Goal: Task Accomplishment & Management: Manage account settings

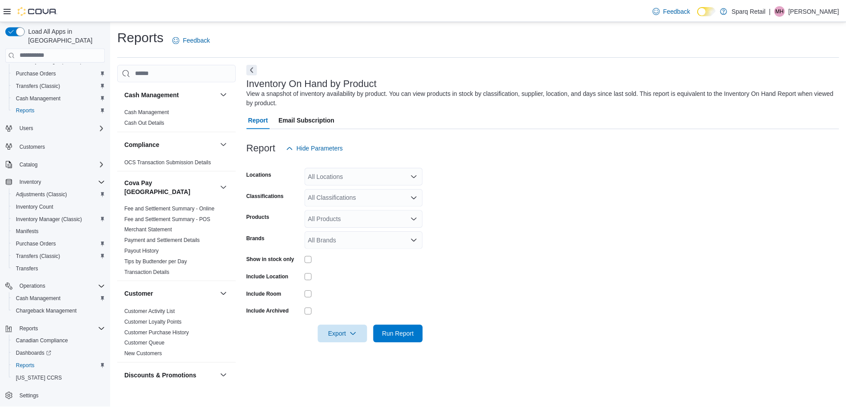
scroll to position [311, 0]
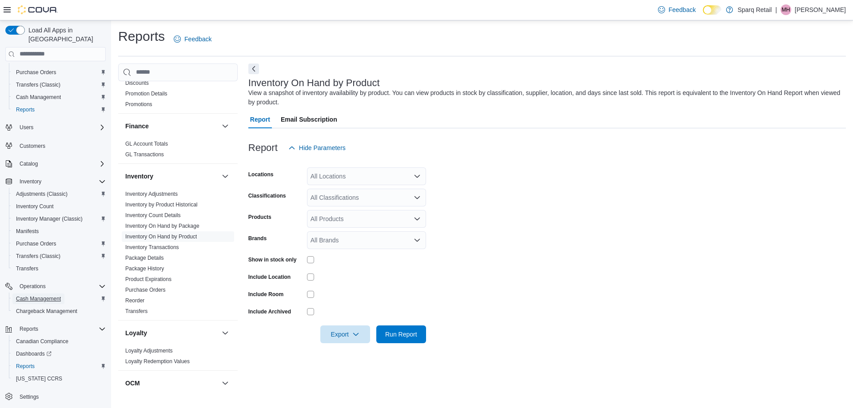
click at [46, 295] on span "Cash Management" at bounding box center [38, 298] width 45 height 7
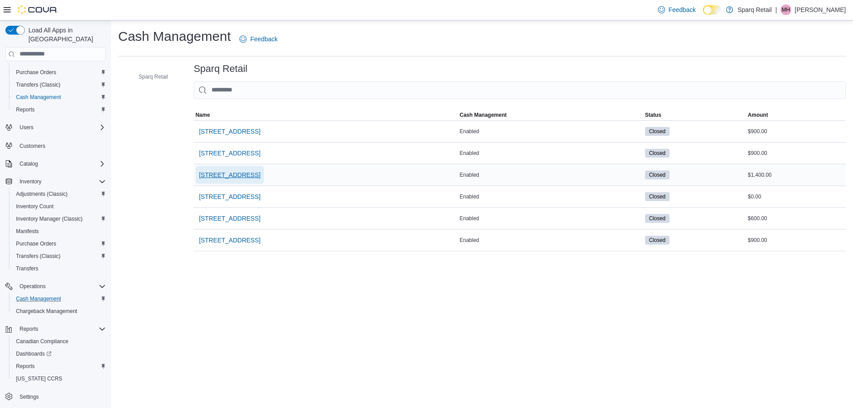
click at [250, 172] on span "[STREET_ADDRESS]" at bounding box center [229, 175] width 61 height 9
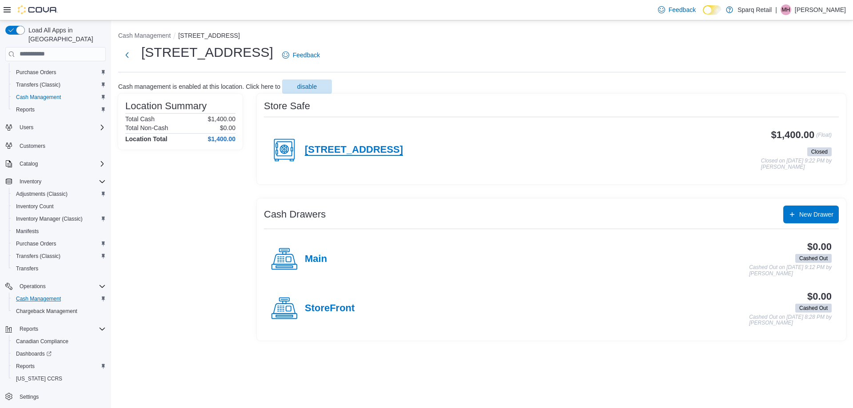
click at [349, 148] on h4 "[STREET_ADDRESS]" at bounding box center [354, 150] width 98 height 12
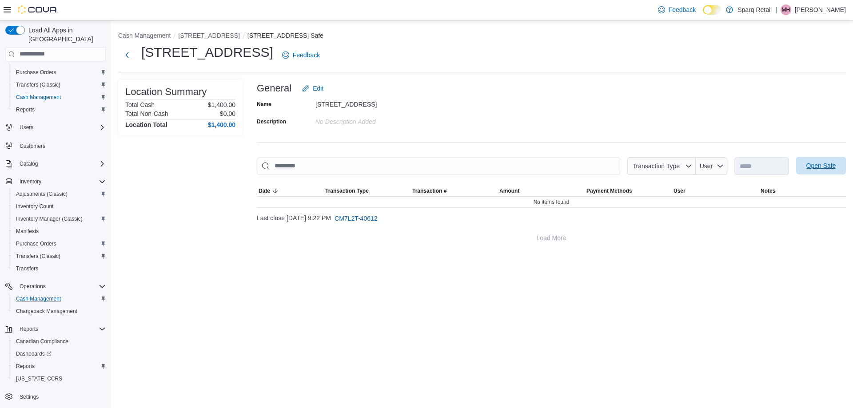
click at [805, 168] on span "Open Safe" at bounding box center [820, 166] width 39 height 18
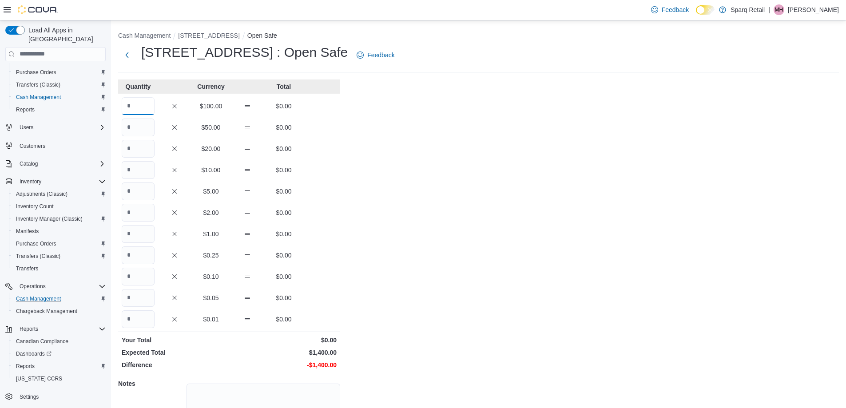
click at [136, 103] on input "Quantity" at bounding box center [138, 106] width 33 height 18
type input "*"
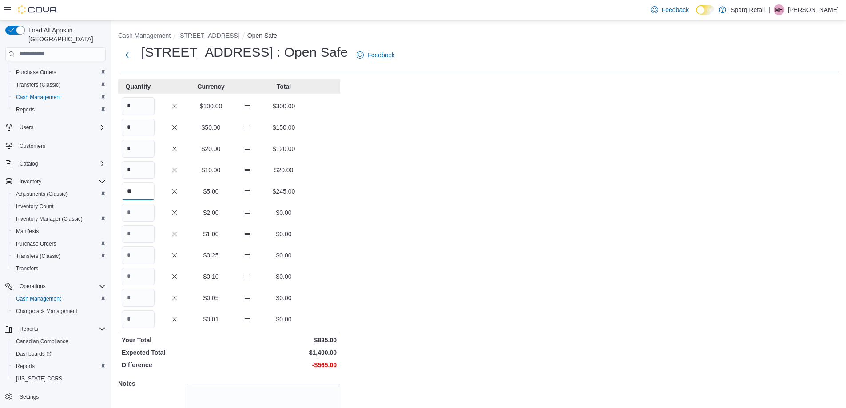
type input "**"
type input "***"
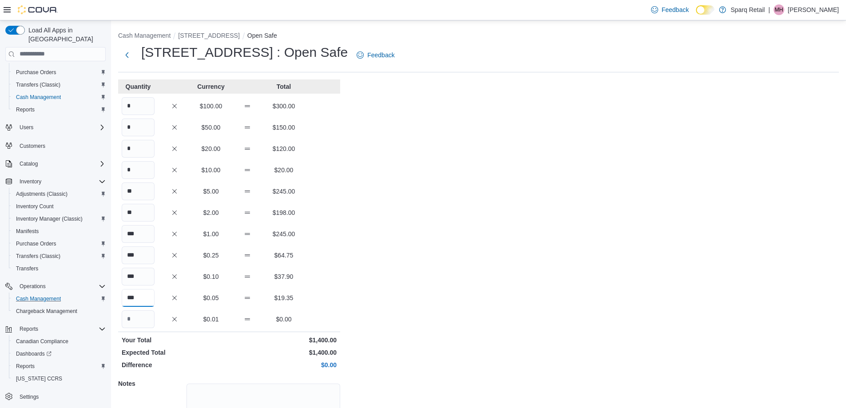
type input "***"
drag, startPoint x: 562, startPoint y: 261, endPoint x: 546, endPoint y: 268, distance: 17.9
click at [562, 261] on div "Cash Management 24-809 Chemong Rd. Open Safe 24-809 Chemong Rd. : Open Safe Fee…" at bounding box center [478, 251] width 735 height 463
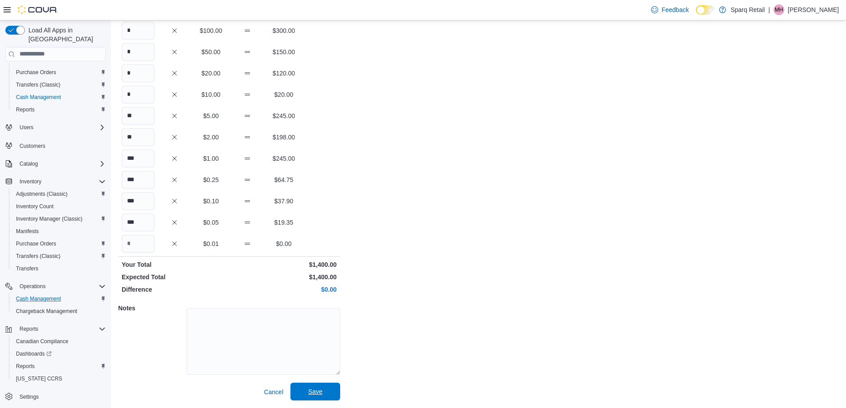
click at [316, 394] on span "Save" at bounding box center [315, 391] width 14 height 9
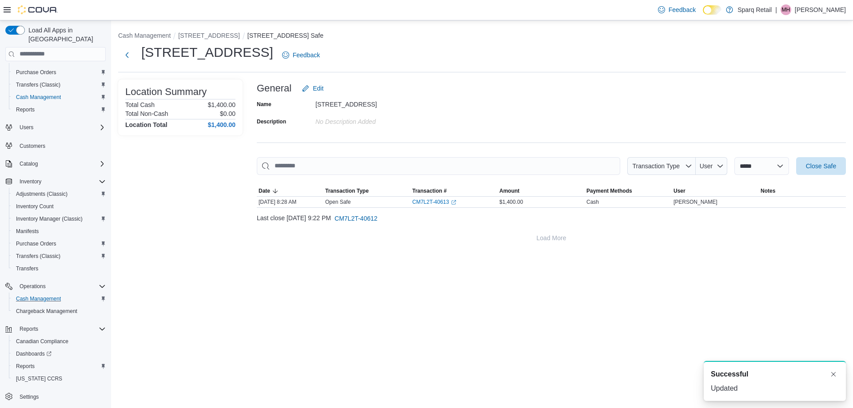
click at [218, 40] on ol "Cash Management 24-809 Chemong Rd. 24-809 Chemong Rd. Safe" at bounding box center [481, 36] width 727 height 11
click at [218, 38] on button "[STREET_ADDRESS]" at bounding box center [208, 35] width 61 height 7
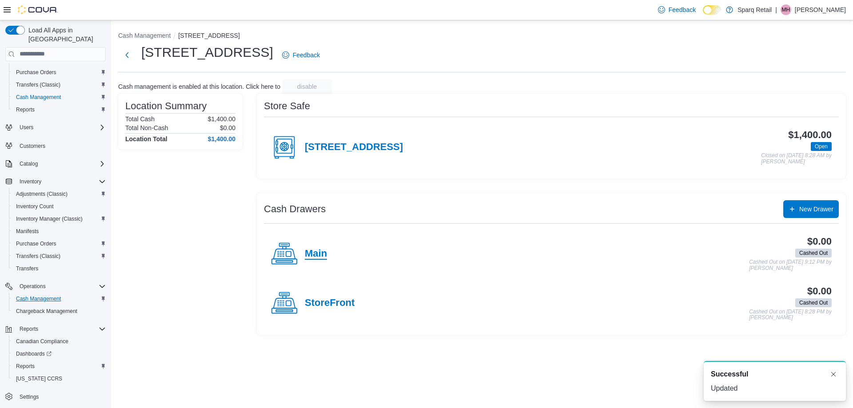
click at [321, 253] on h4 "Main" at bounding box center [316, 254] width 22 height 12
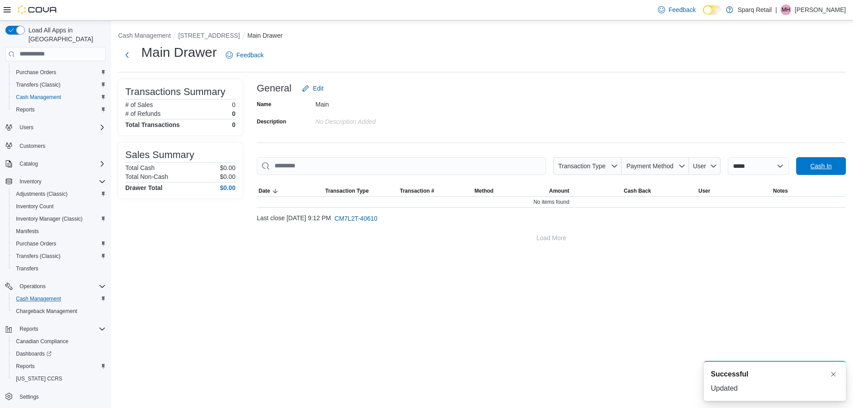
click at [815, 162] on span "Cash In" at bounding box center [820, 166] width 21 height 9
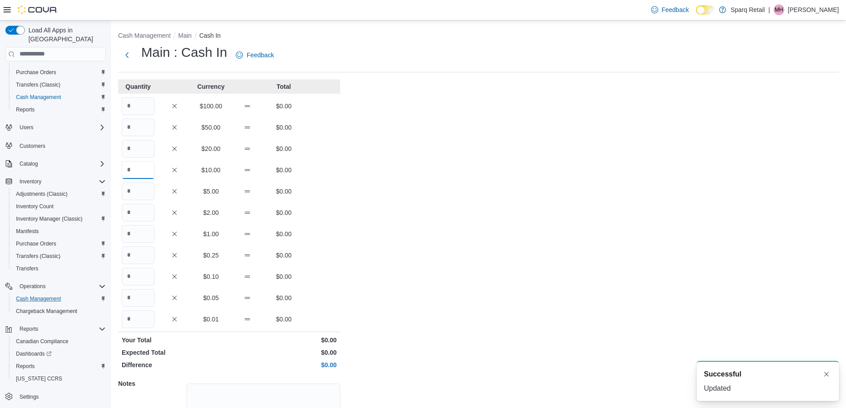
drag, startPoint x: 139, startPoint y: 174, endPoint x: 191, endPoint y: 184, distance: 53.9
click at [139, 174] on input "Quantity" at bounding box center [138, 170] width 33 height 18
type input "*"
type input "**"
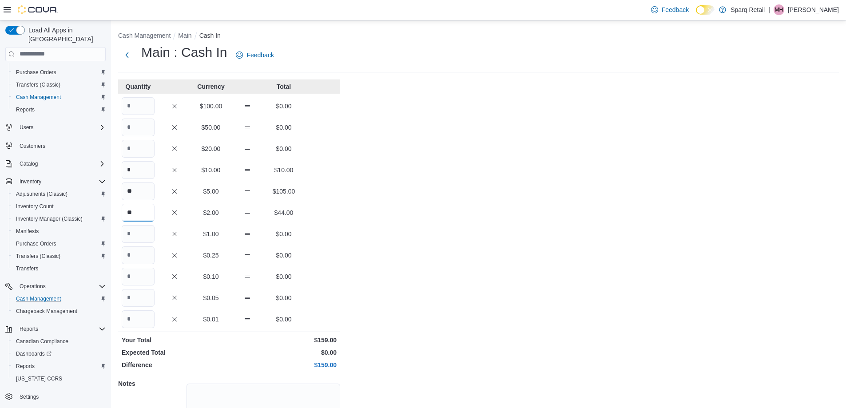
type input "**"
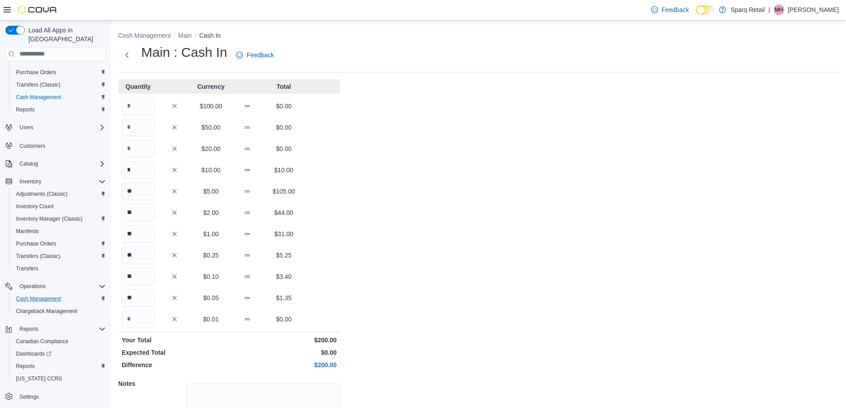
click at [456, 386] on div "Cash Management Main Cash In Main : Cash In Feedback Quantity Currency Total $1…" at bounding box center [478, 251] width 735 height 463
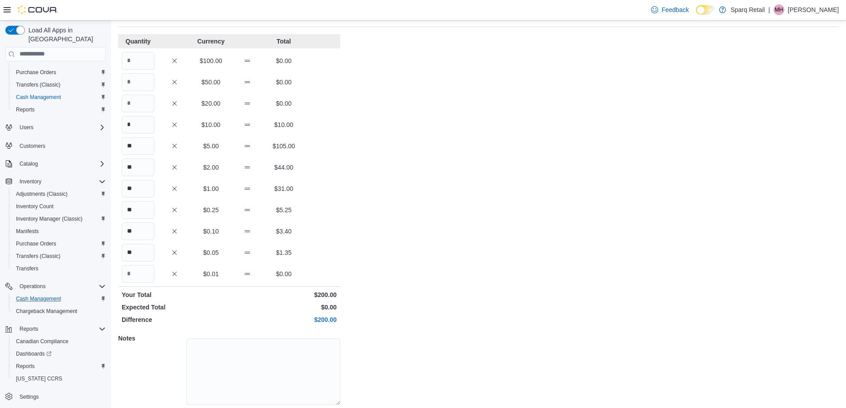
scroll to position [75, 0]
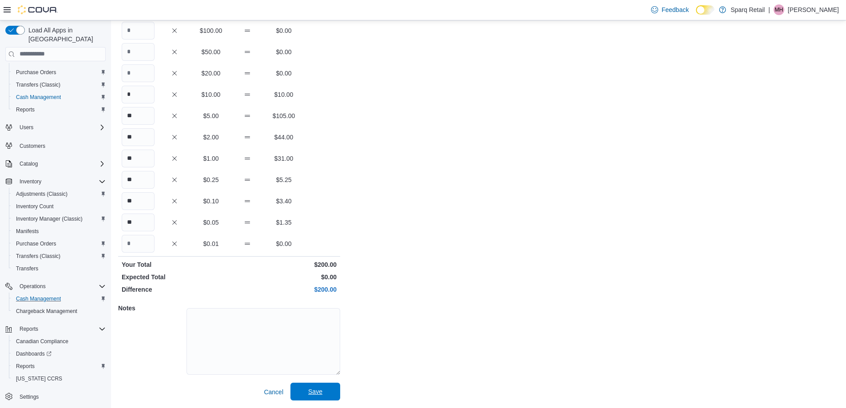
click at [324, 388] on span "Save" at bounding box center [315, 392] width 39 height 18
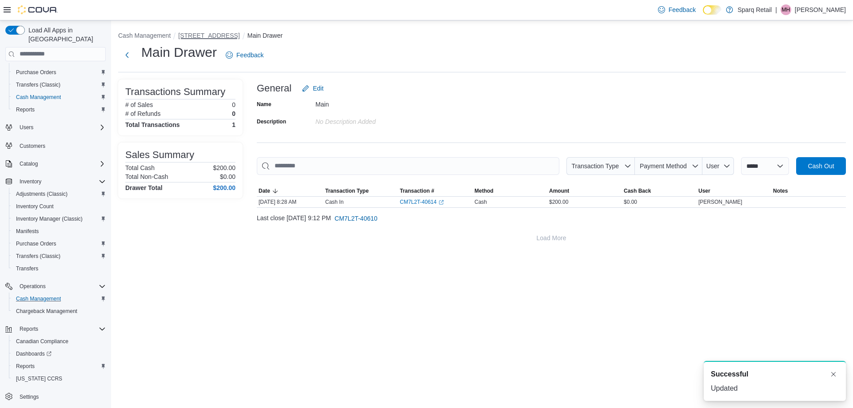
click at [218, 39] on button "[STREET_ADDRESS]" at bounding box center [208, 35] width 61 height 7
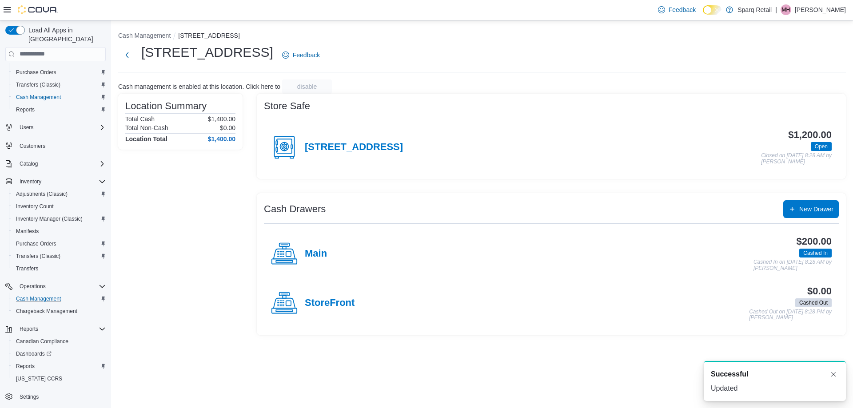
click at [309, 301] on h4 "StoreFront" at bounding box center [330, 303] width 50 height 12
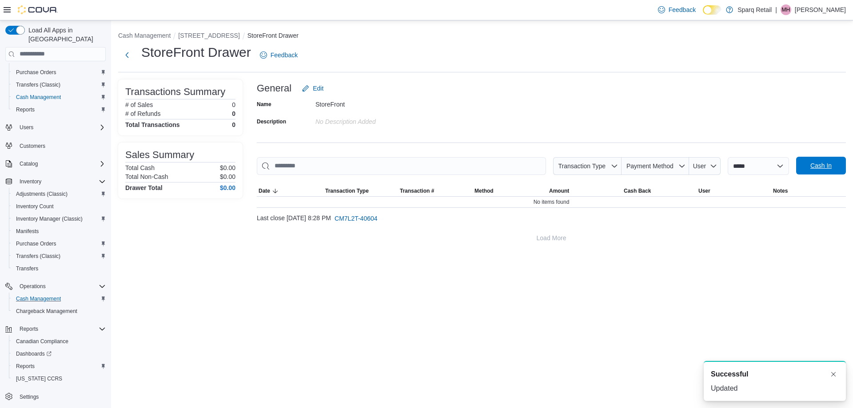
click at [828, 171] on span "Cash In" at bounding box center [820, 166] width 39 height 18
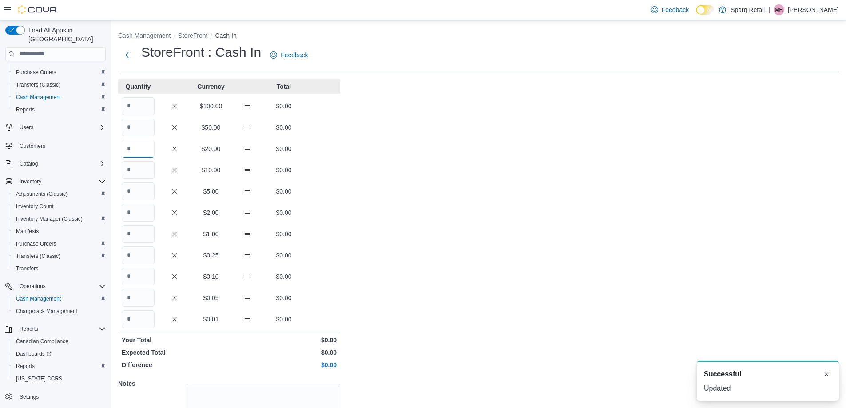
click at [142, 148] on input "Quantity" at bounding box center [138, 149] width 33 height 18
type input "*"
type input "**"
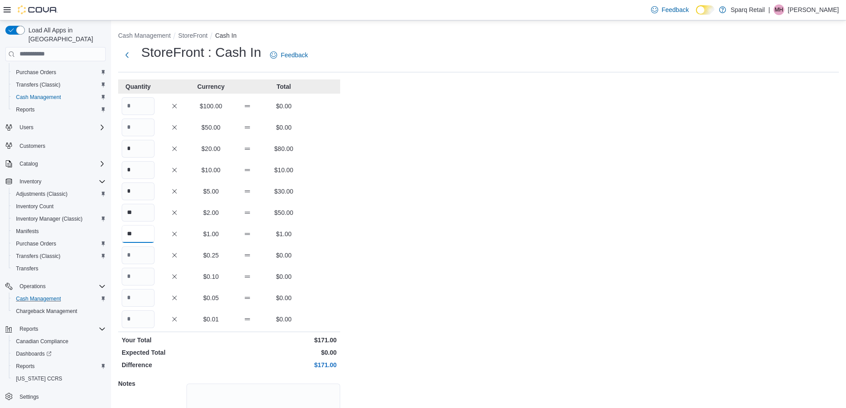
type input "**"
click at [411, 303] on div "Cash Management StoreFront Cash In StoreFront : Cash In Feedback Quantity Curre…" at bounding box center [478, 251] width 735 height 463
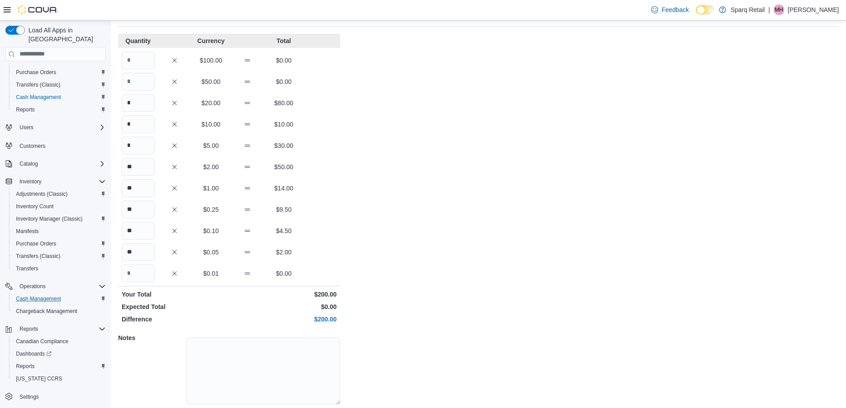
scroll to position [75, 0]
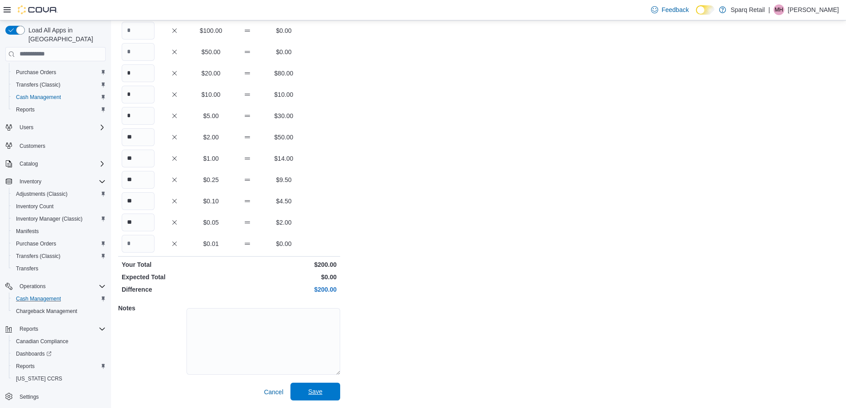
click at [315, 397] on span "Save" at bounding box center [315, 392] width 39 height 18
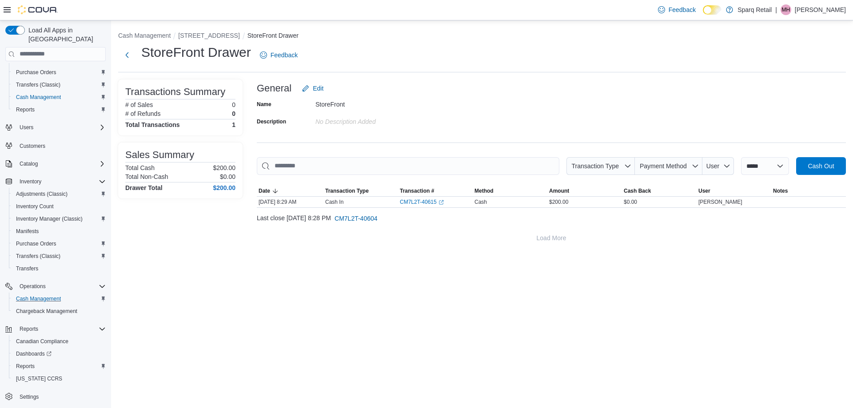
click at [426, 300] on div "**********" at bounding box center [482, 214] width 742 height 388
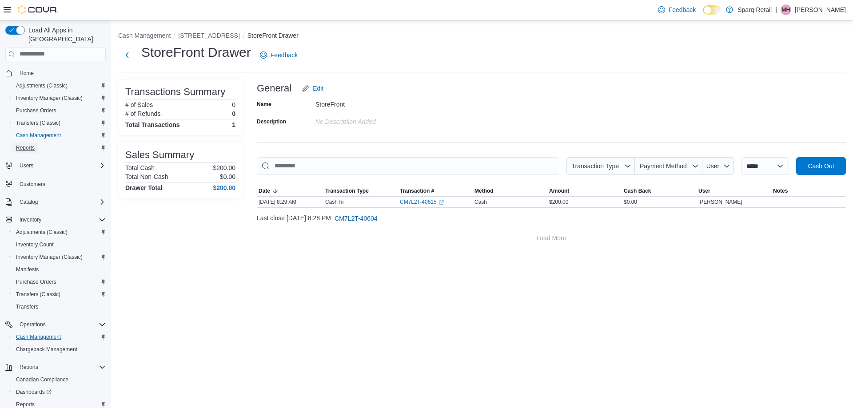
click at [24, 144] on span "Reports" at bounding box center [25, 147] width 19 height 7
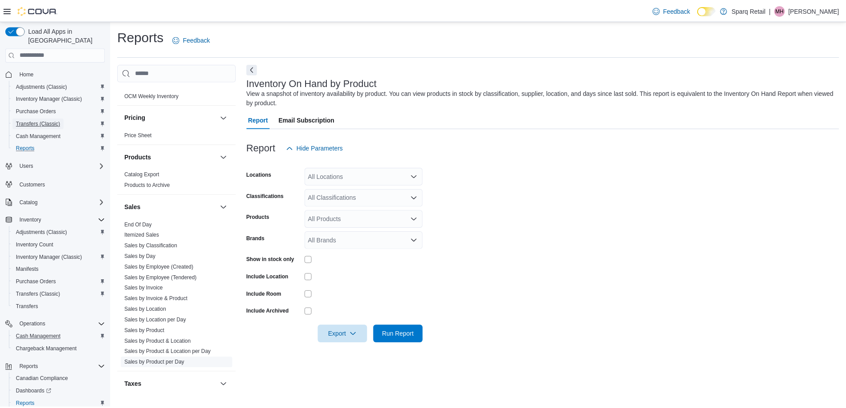
scroll to position [654, 0]
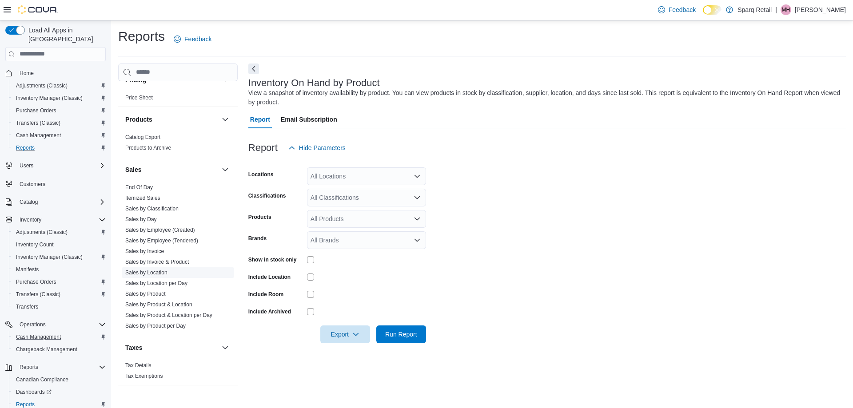
click at [150, 270] on link "Sales by Location" at bounding box center [146, 273] width 42 height 6
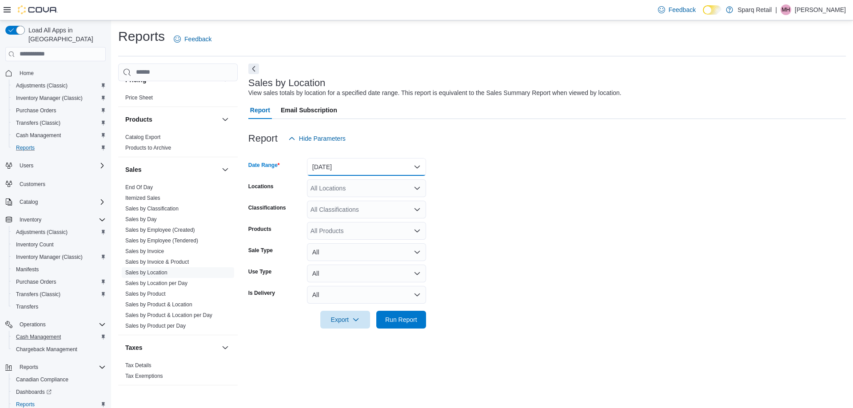
click at [349, 164] on button "[DATE]" at bounding box center [366, 167] width 119 height 18
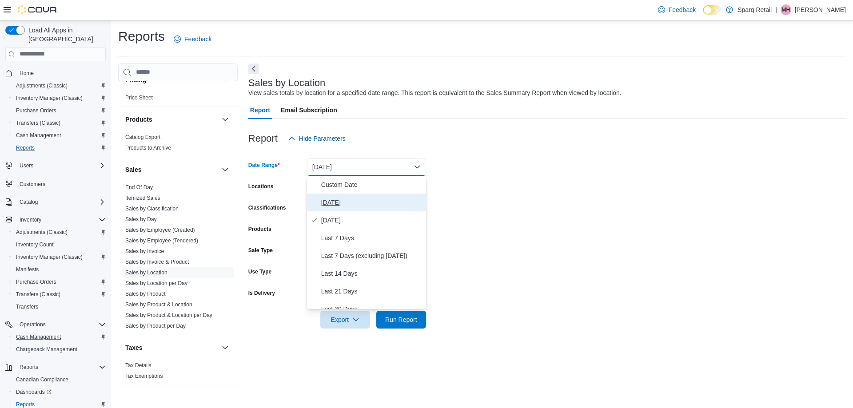
click at [325, 201] on span "Today" at bounding box center [371, 202] width 101 height 11
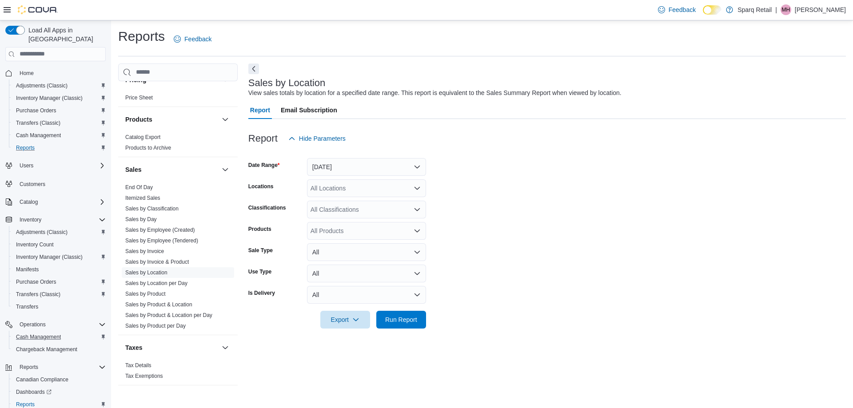
click at [583, 235] on form "Date Range Today Locations All Locations Classifications All Classifications Pr…" at bounding box center [546, 237] width 597 height 181
click at [319, 164] on button "Today" at bounding box center [366, 167] width 119 height 18
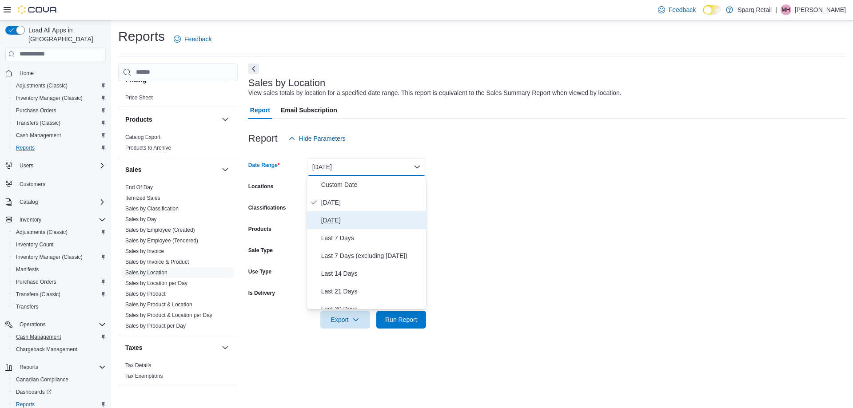
click at [333, 224] on span "Yesterday" at bounding box center [371, 220] width 101 height 11
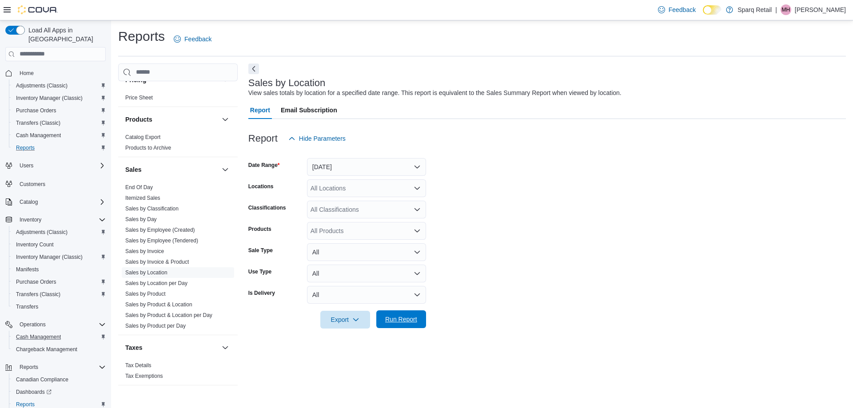
click at [404, 325] on span "Run Report" at bounding box center [400, 319] width 39 height 18
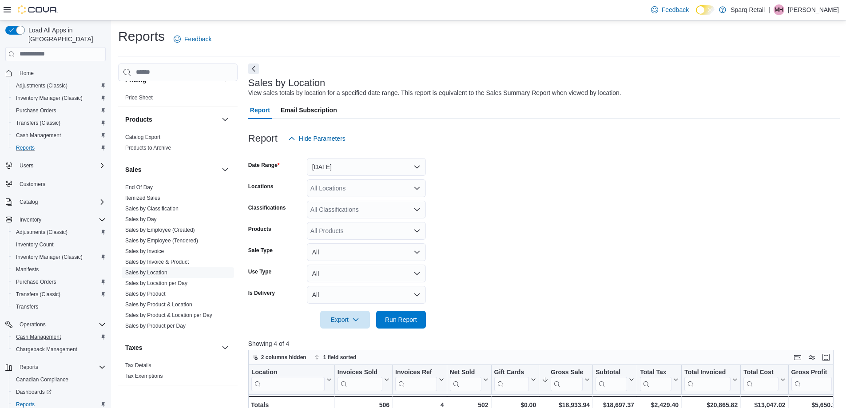
click at [351, 157] on div at bounding box center [543, 152] width 591 height 11
click at [349, 163] on button "Yesterday" at bounding box center [366, 167] width 119 height 18
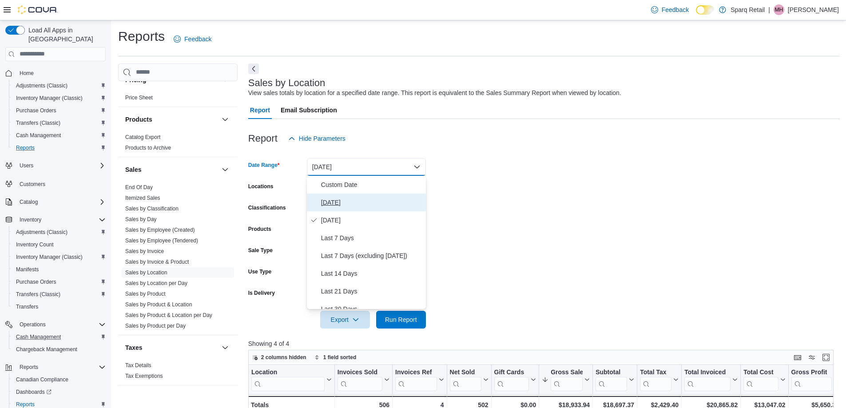
click at [323, 200] on span "Today" at bounding box center [371, 202] width 101 height 11
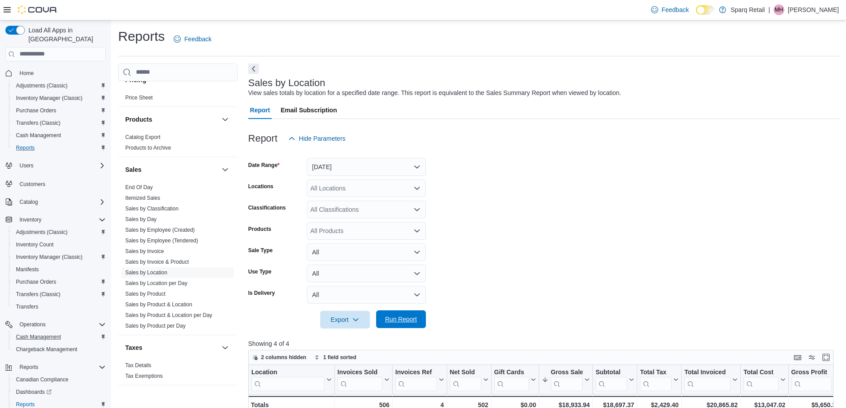
click at [404, 324] on span "Run Report" at bounding box center [400, 319] width 39 height 18
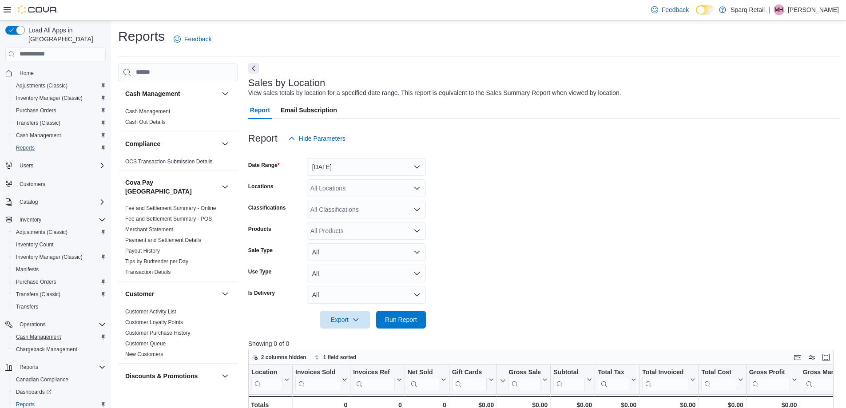
click at [252, 69] on button "Next" at bounding box center [253, 68] width 11 height 11
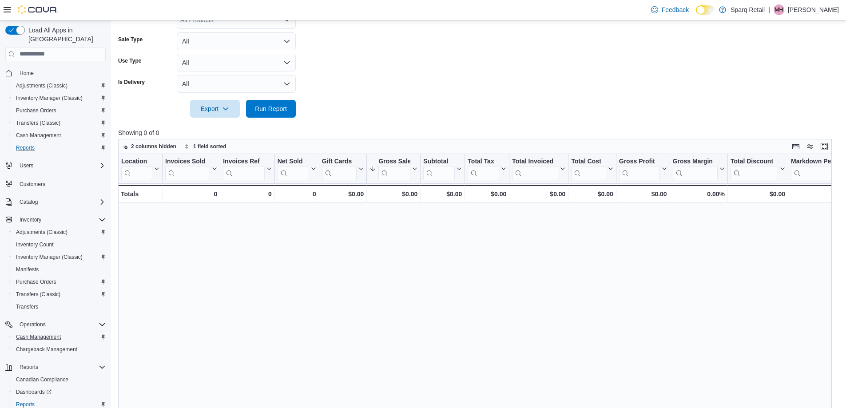
scroll to position [44, 0]
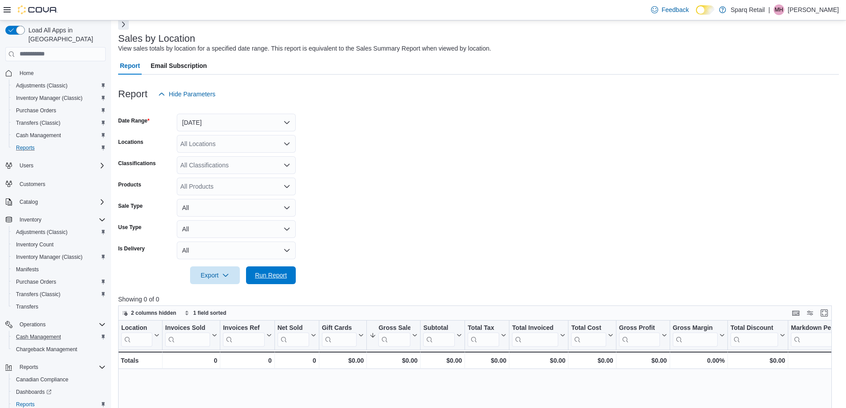
drag, startPoint x: 279, startPoint y: 281, endPoint x: 513, endPoint y: 236, distance: 238.7
click at [279, 281] on span "Run Report" at bounding box center [270, 275] width 39 height 18
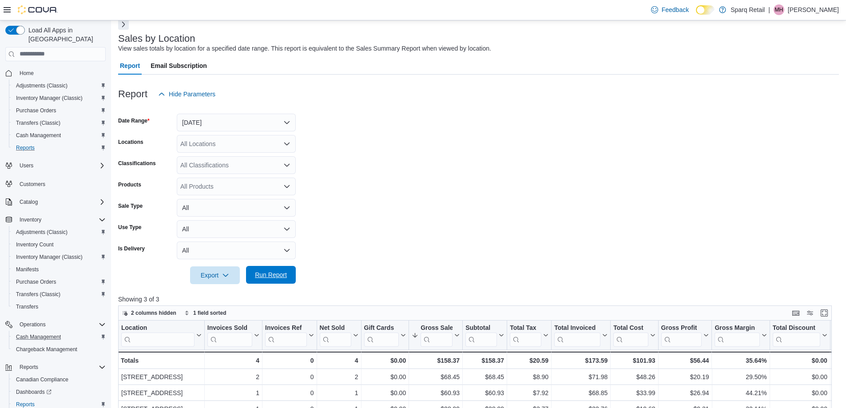
click at [271, 273] on span "Run Report" at bounding box center [271, 274] width 32 height 9
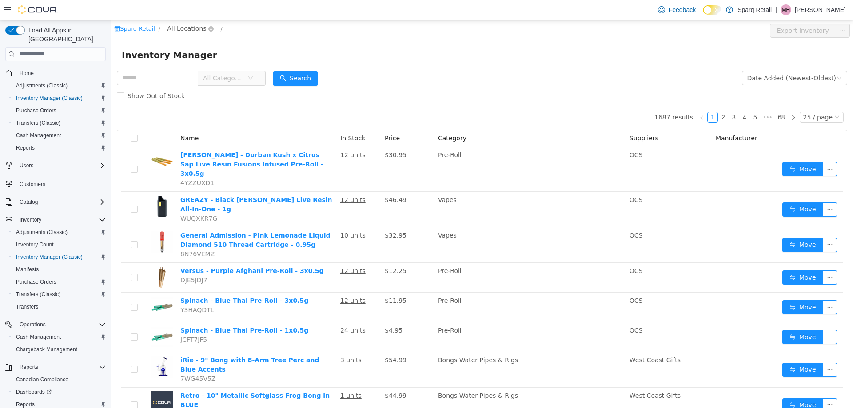
click at [180, 28] on span "All Locations" at bounding box center [186, 28] width 39 height 10
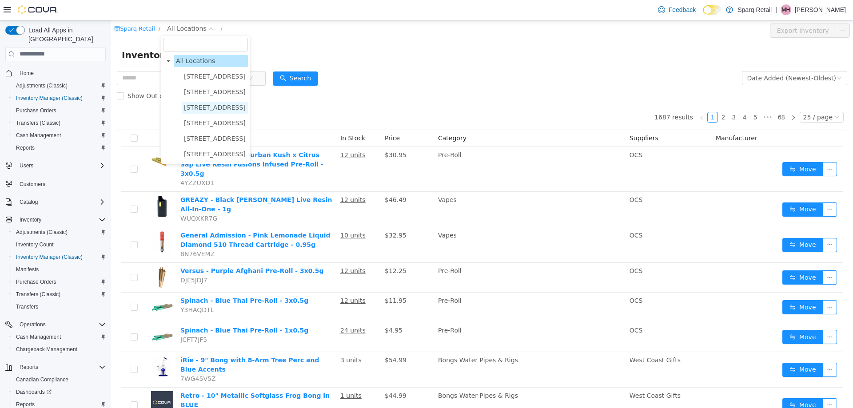
click at [192, 108] on span "[STREET_ADDRESS]" at bounding box center [215, 106] width 62 height 7
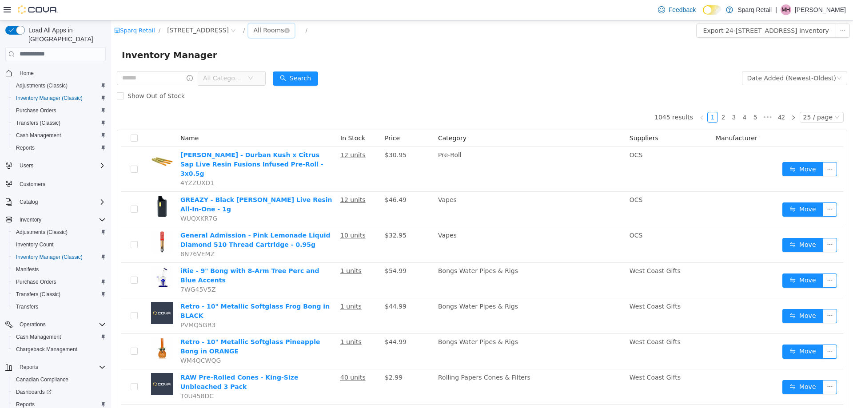
click at [255, 24] on div "All Rooms" at bounding box center [268, 29] width 31 height 13
click at [270, 104] on li "Returns/Pending QA" at bounding box center [268, 105] width 53 height 14
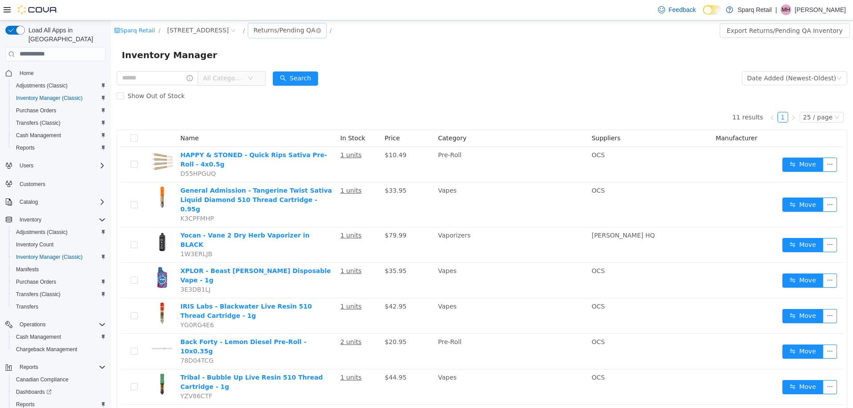
click at [259, 32] on div "Returns/Pending QA" at bounding box center [284, 29] width 62 height 13
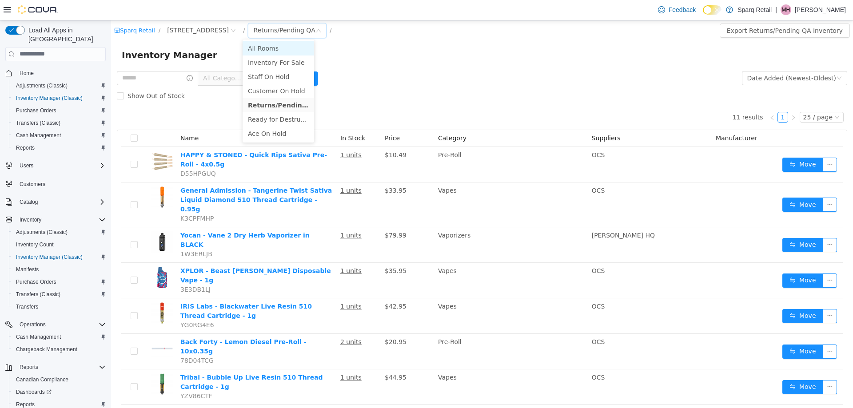
click at [251, 44] on li "All Rooms" at bounding box center [277, 48] width 71 height 14
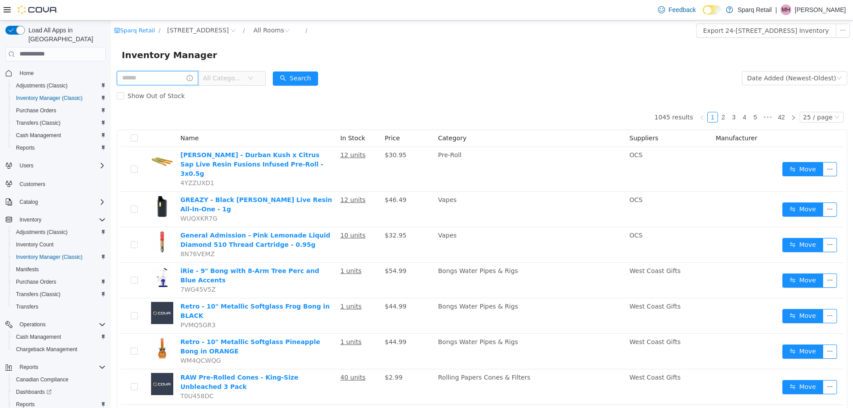
click at [155, 73] on input "text" at bounding box center [157, 78] width 81 height 14
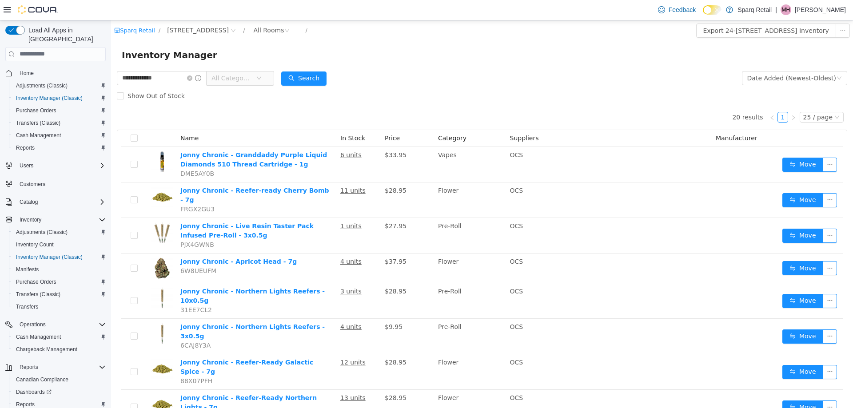
click at [243, 78] on span "All Categories" at bounding box center [231, 77] width 40 height 9
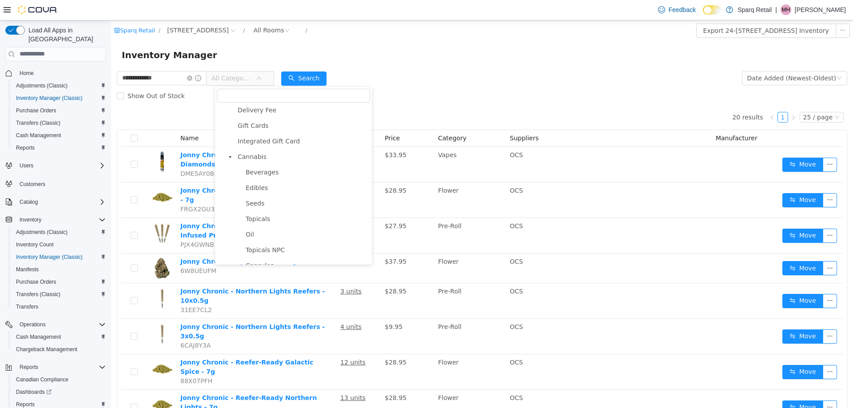
scroll to position [222, 0]
click at [255, 142] on span "Vapes" at bounding box center [255, 138] width 19 height 7
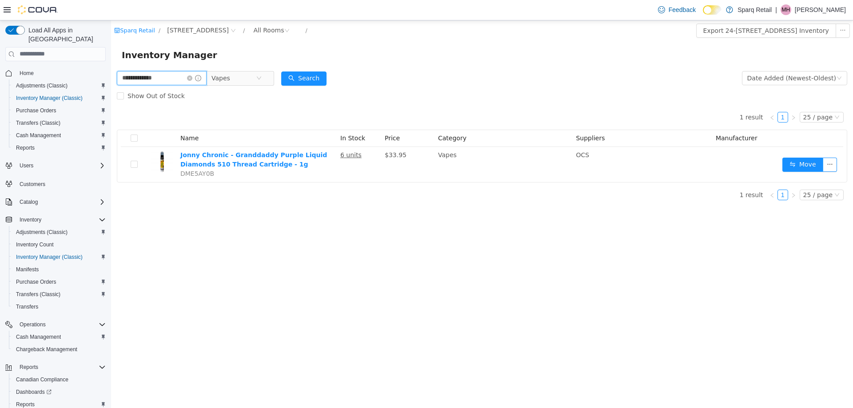
drag, startPoint x: 177, startPoint y: 77, endPoint x: 7, endPoint y: 85, distance: 170.2
click at [111, 85] on html "**********" at bounding box center [482, 214] width 742 height 388
type input "****"
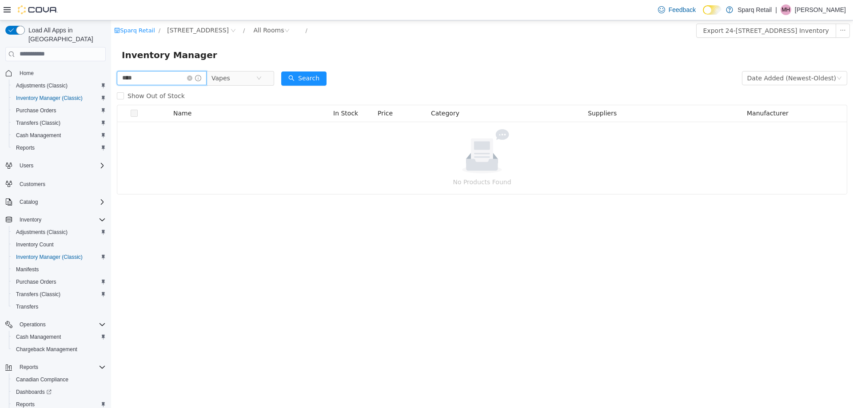
drag, startPoint x: 151, startPoint y: 76, endPoint x: 40, endPoint y: 81, distance: 112.0
click at [111, 81] on html "Sparq Retail / 24-809 Chemong Rd. / All Rooms / Export 24-809 Chemong Rd. Inven…" at bounding box center [482, 214] width 742 height 388
click at [155, 78] on input "****" at bounding box center [162, 78] width 90 height 14
type input "**********"
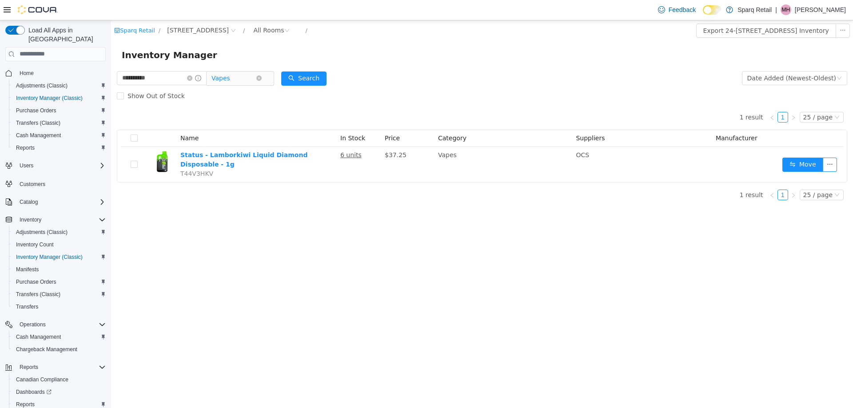
click at [256, 79] on span "Vapes" at bounding box center [233, 77] width 44 height 13
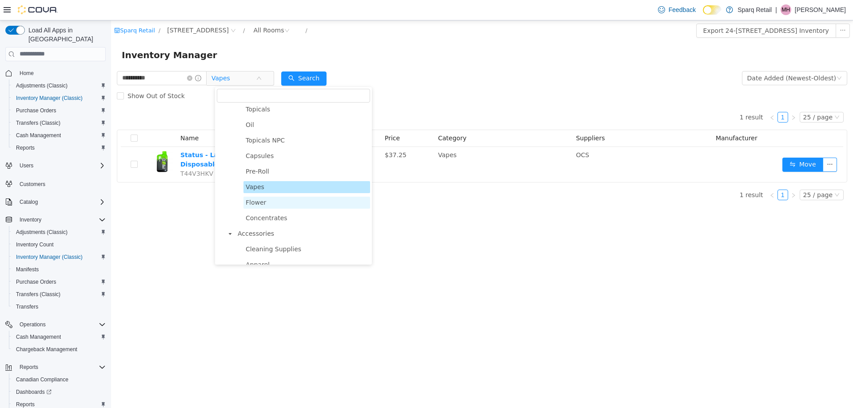
scroll to position [222, 0]
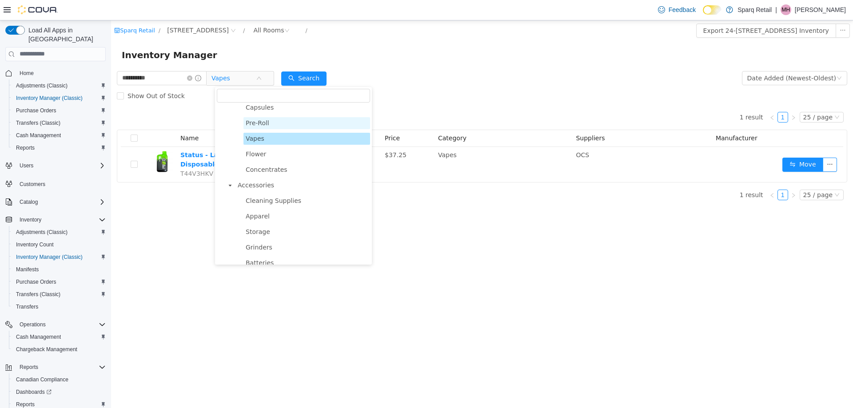
click at [253, 126] on span "Pre-Roll" at bounding box center [258, 122] width 24 height 7
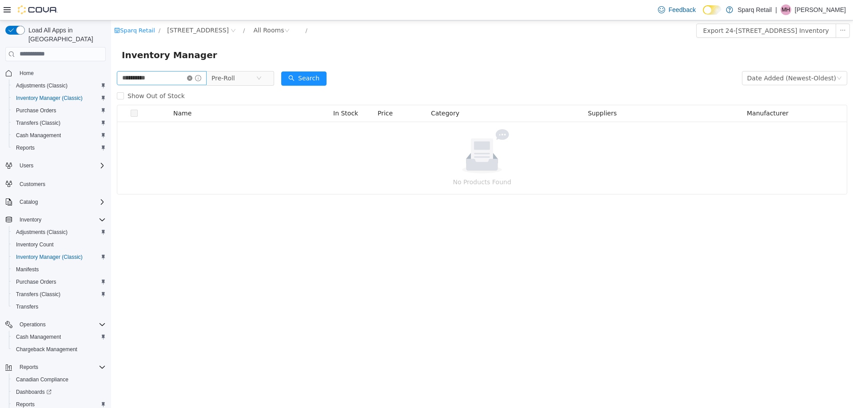
click at [192, 79] on icon "icon: close-circle" at bounding box center [189, 77] width 5 height 5
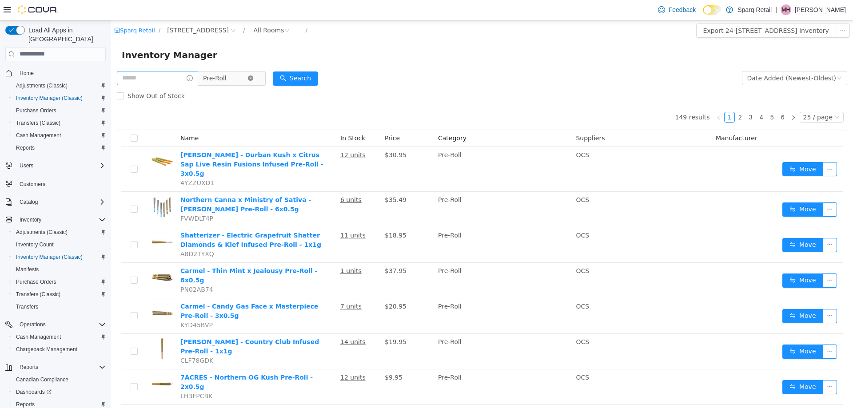
click at [253, 79] on icon "icon: close-circle" at bounding box center [250, 77] width 5 height 5
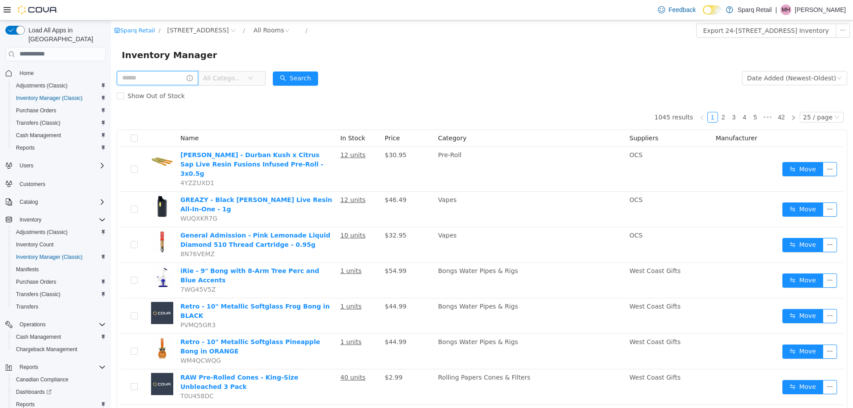
click at [158, 76] on input "text" at bounding box center [157, 78] width 81 height 14
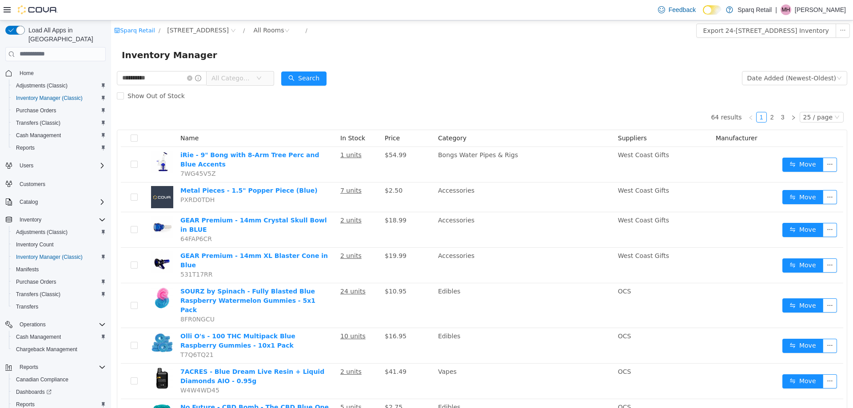
click at [238, 80] on span "All Categories" at bounding box center [231, 77] width 40 height 9
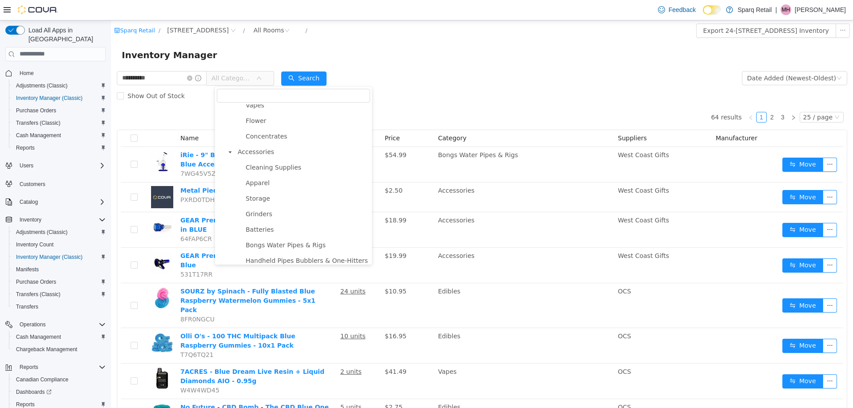
scroll to position [178, 0]
click at [257, 201] on span "Flower" at bounding box center [256, 197] width 20 height 7
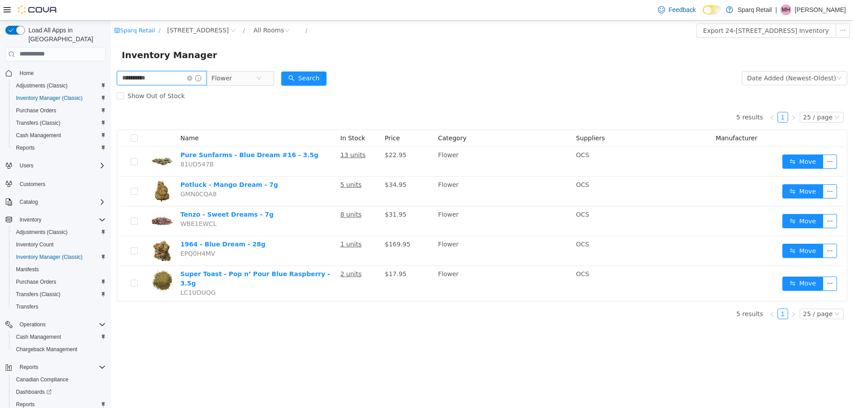
drag, startPoint x: 132, startPoint y: 80, endPoint x: -13, endPoint y: 86, distance: 144.8
click at [111, 86] on html "**********" at bounding box center [482, 214] width 742 height 388
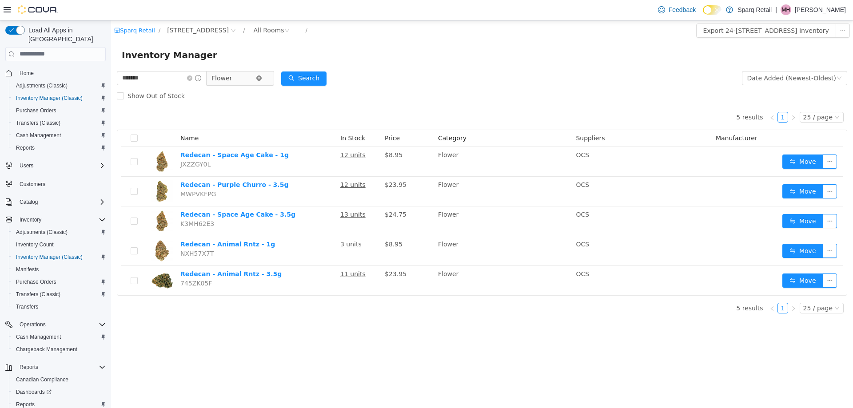
click at [262, 77] on icon "icon: close-circle" at bounding box center [258, 77] width 5 height 5
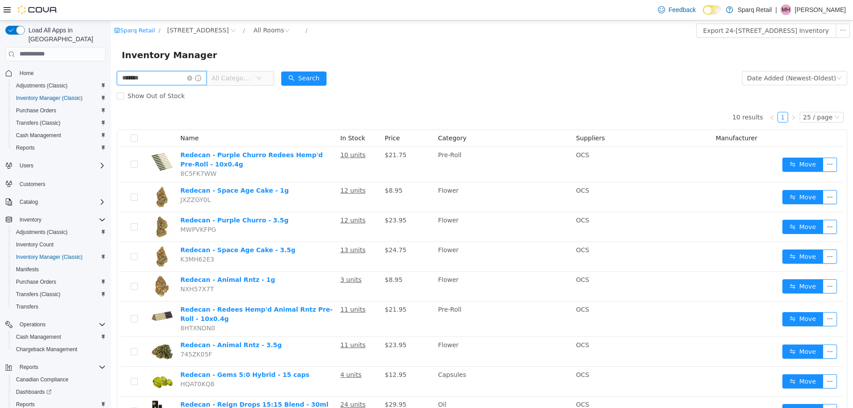
drag, startPoint x: 155, startPoint y: 75, endPoint x: -11, endPoint y: 84, distance: 166.3
click at [111, 84] on html "Sparq Retail / 24-809 Chemong Rd. / All Rooms / Export 24-809 Chemong Rd. Inven…" at bounding box center [482, 214] width 742 height 388
click at [158, 80] on input "*******" at bounding box center [162, 78] width 90 height 14
drag, startPoint x: 154, startPoint y: 76, endPoint x: 32, endPoint y: 82, distance: 122.2
click at [111, 82] on html "Sparq Retail / 24-809 Chemong Rd. / All Rooms / Export 24-809 Chemong Rd. Inven…" at bounding box center [482, 214] width 742 height 388
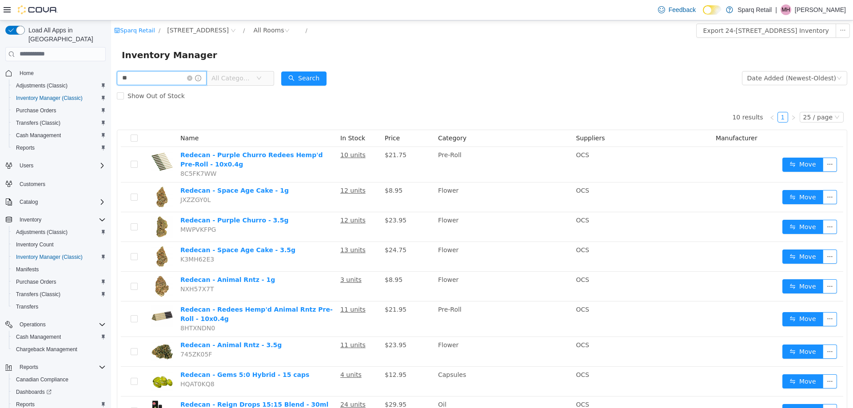
type input "*"
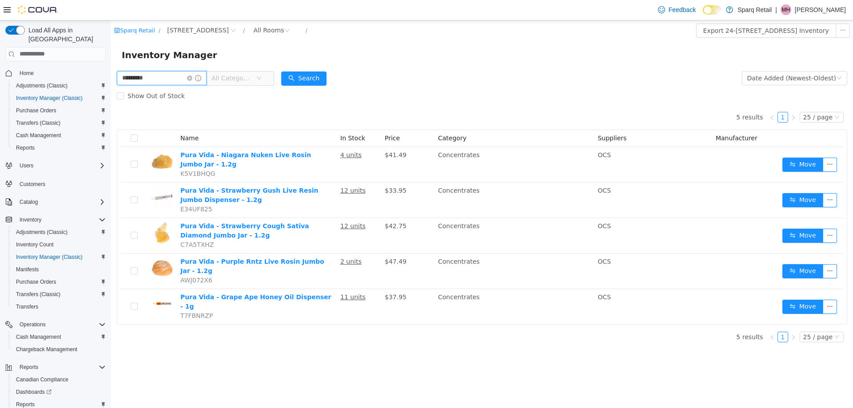
drag, startPoint x: 86, startPoint y: 80, endPoint x: 11, endPoint y: 81, distance: 75.5
click at [111, 81] on html "Sparq Retail / 24-809 Chemong Rd. / All Rooms / Export 24-809 Chemong Rd. Inven…" at bounding box center [482, 214] width 742 height 388
type input "******"
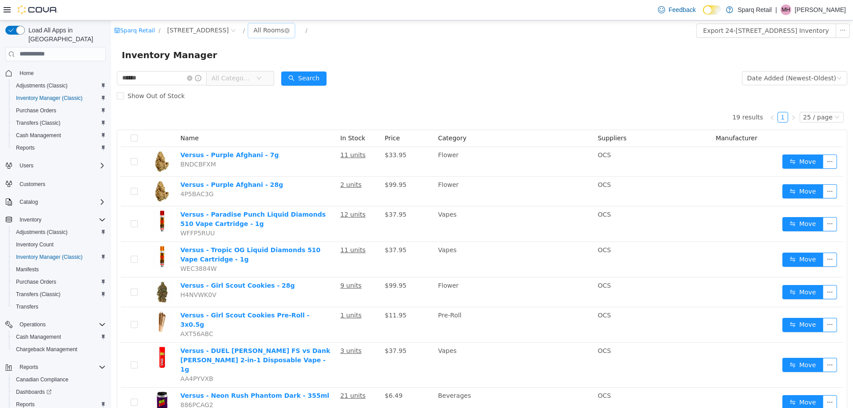
click at [253, 32] on div "All Rooms" at bounding box center [268, 29] width 31 height 13
click at [265, 95] on li "Customer On Hold" at bounding box center [268, 90] width 53 height 14
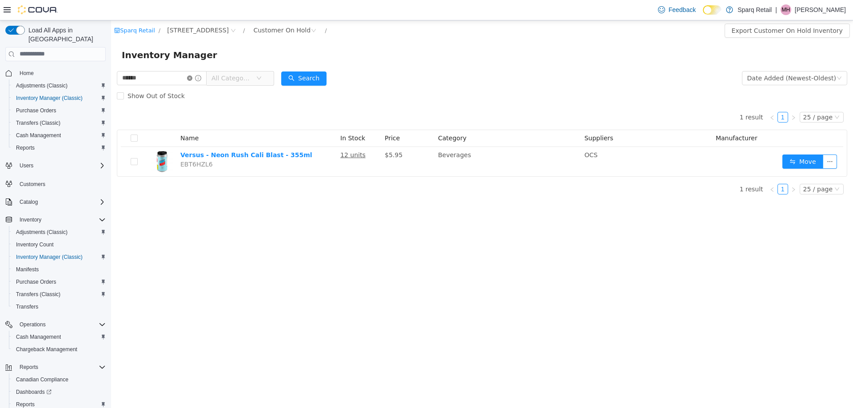
click at [192, 77] on icon "icon: close-circle" at bounding box center [189, 77] width 5 height 5
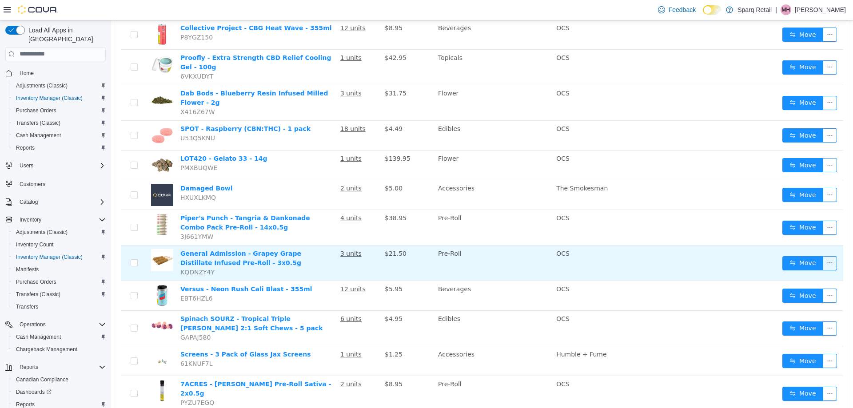
scroll to position [204, 0]
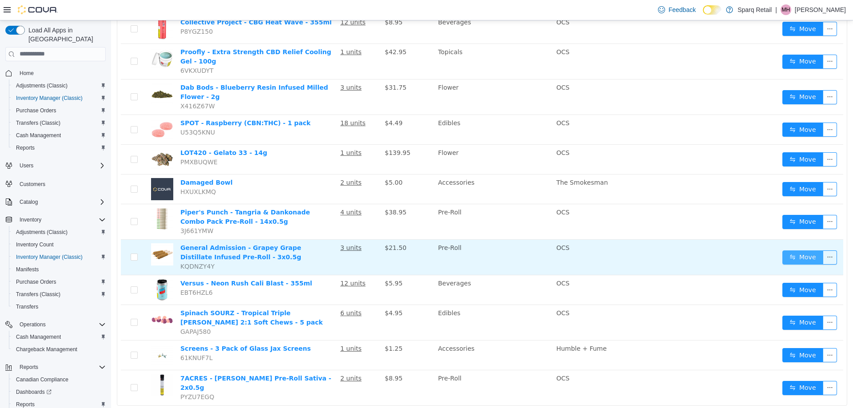
click at [797, 250] on button "Move" at bounding box center [802, 257] width 41 height 14
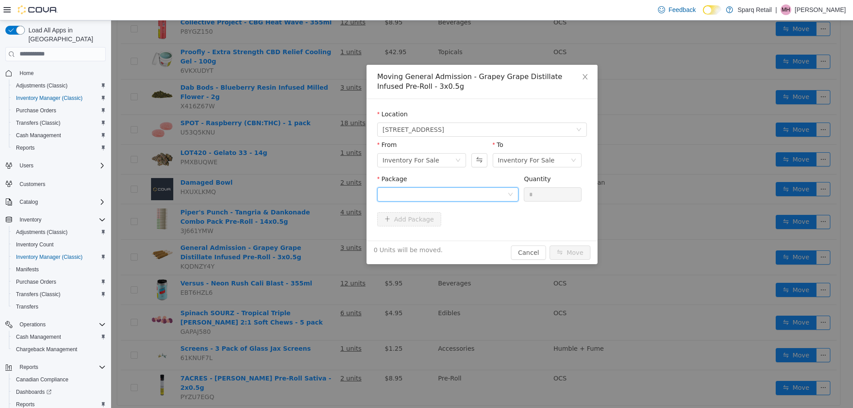
click at [414, 187] on div at bounding box center [447, 194] width 141 height 14
click at [414, 189] on input "Package" at bounding box center [444, 194] width 125 height 13
click at [404, 157] on div "Inventory For Sale" at bounding box center [410, 159] width 57 height 13
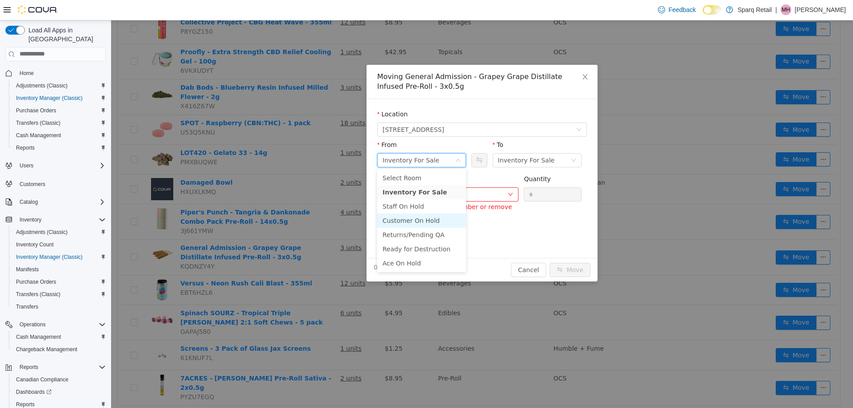
click at [423, 219] on li "Customer On Hold" at bounding box center [421, 220] width 89 height 14
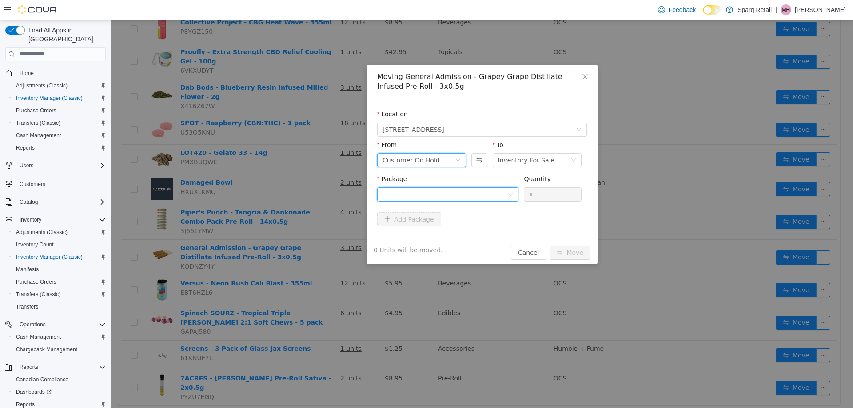
click at [436, 192] on div at bounding box center [444, 193] width 125 height 13
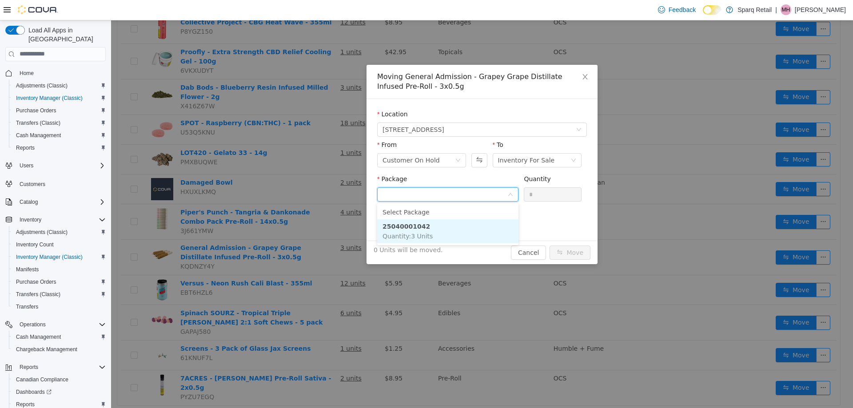
click at [423, 230] on li "25040001042 Quantity : 3 Units" at bounding box center [447, 231] width 141 height 24
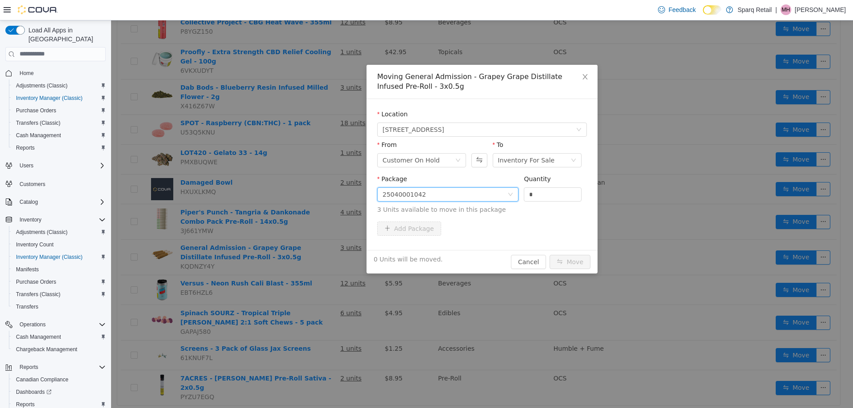
click at [448, 197] on span "Package 25040001042 Quantity * 3 Units available to move in this package" at bounding box center [482, 194] width 210 height 39
type input "*"
click at [570, 264] on button "Move" at bounding box center [569, 261] width 41 height 14
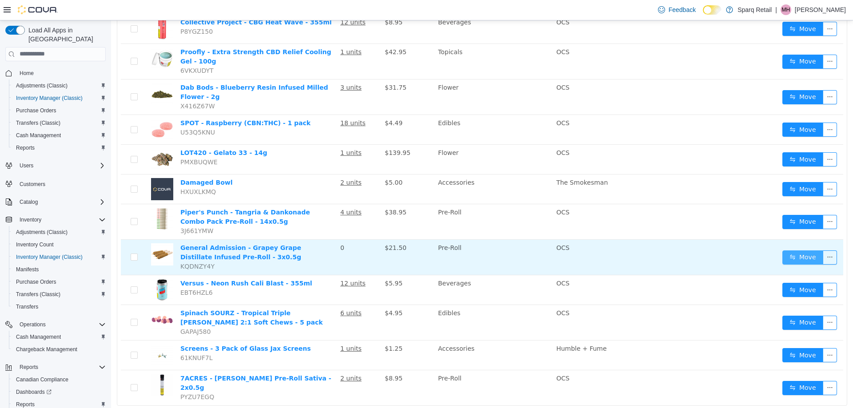
click at [792, 250] on button "Move" at bounding box center [802, 257] width 41 height 14
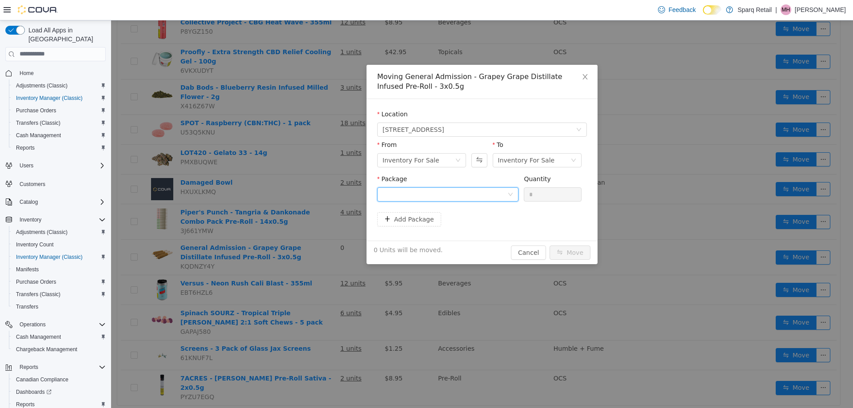
click at [393, 194] on div at bounding box center [444, 193] width 125 height 13
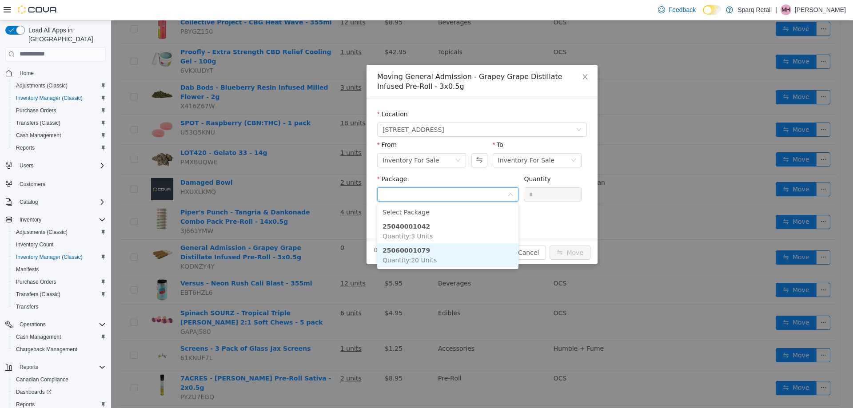
drag, startPoint x: 431, startPoint y: 259, endPoint x: 434, endPoint y: 256, distance: 4.7
click at [431, 258] on span "Quantity : 20 Units" at bounding box center [409, 259] width 54 height 7
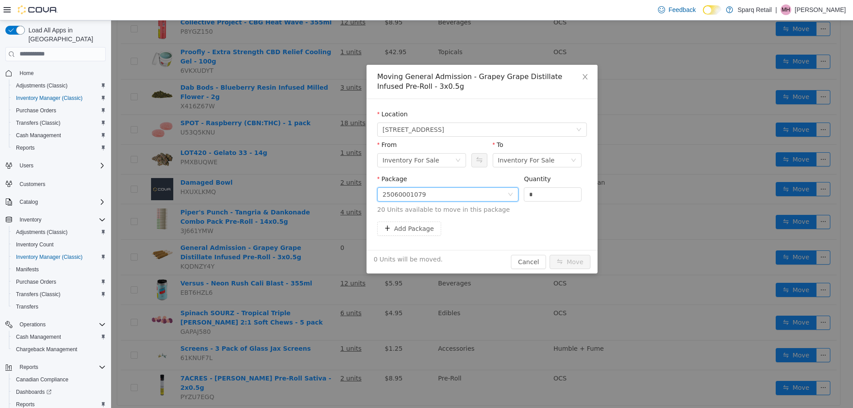
drag, startPoint x: 540, startPoint y: 194, endPoint x: 437, endPoint y: 195, distance: 103.0
click at [445, 196] on span "Package 25060001079 Quantity * 20 Units available to move in this package" at bounding box center [482, 194] width 210 height 39
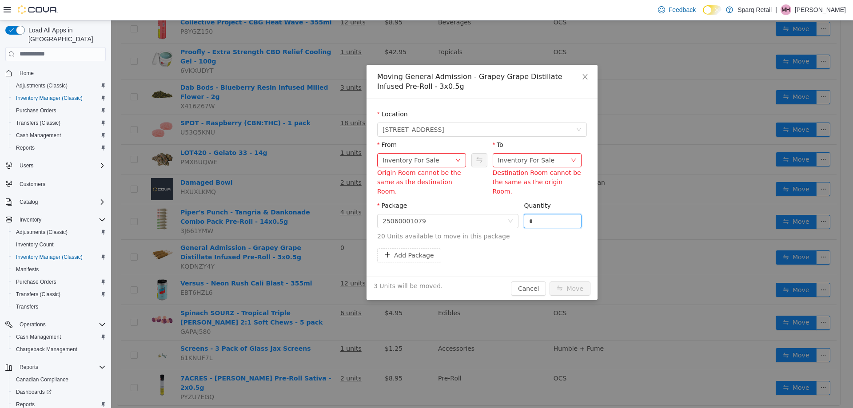
type input "*"
click at [519, 156] on div "Inventory For Sale" at bounding box center [526, 159] width 57 height 13
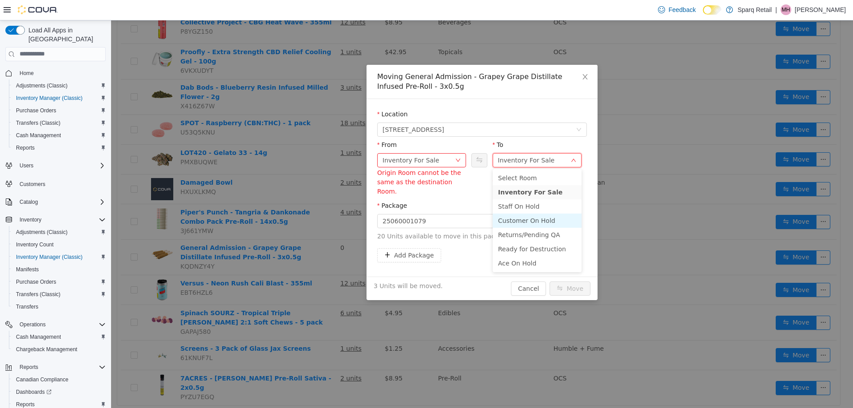
click at [520, 220] on li "Customer On Hold" at bounding box center [536, 220] width 89 height 14
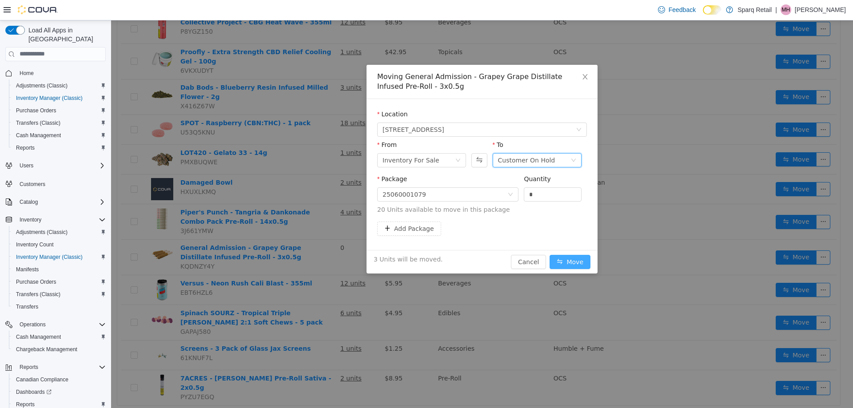
click at [567, 262] on button "Move" at bounding box center [569, 261] width 41 height 14
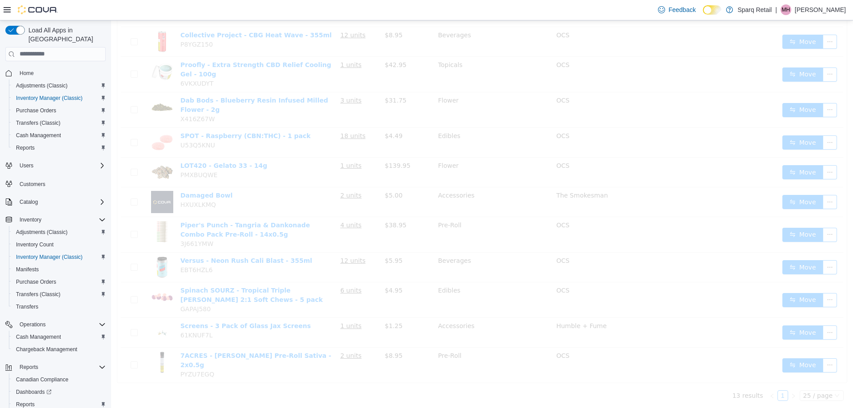
scroll to position [168, 0]
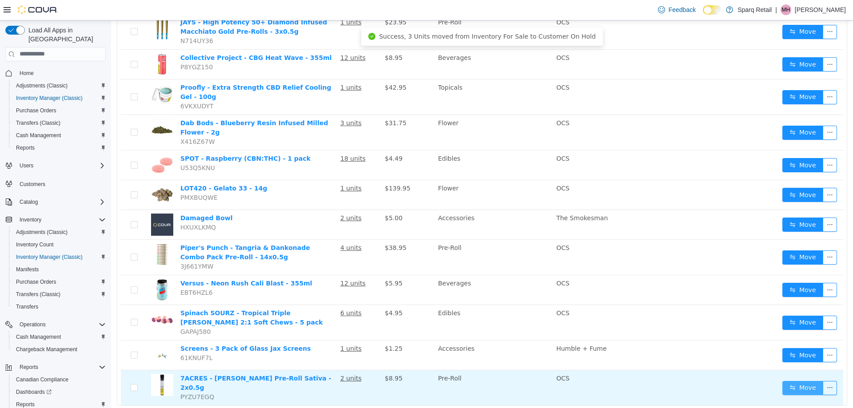
click at [797, 381] on button "Move" at bounding box center [802, 388] width 41 height 14
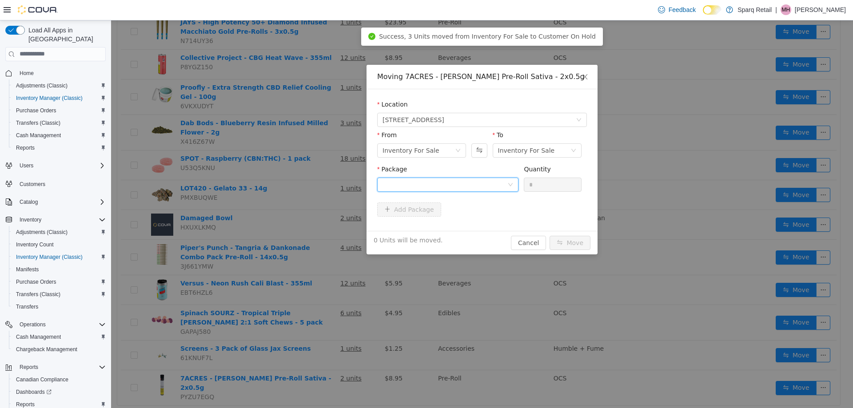
click at [427, 180] on div at bounding box center [444, 184] width 125 height 13
drag, startPoint x: 432, startPoint y: 226, endPoint x: 505, endPoint y: 180, distance: 86.5
click at [433, 226] on li "2500003854 Quantity : 12 Units" at bounding box center [447, 221] width 141 height 24
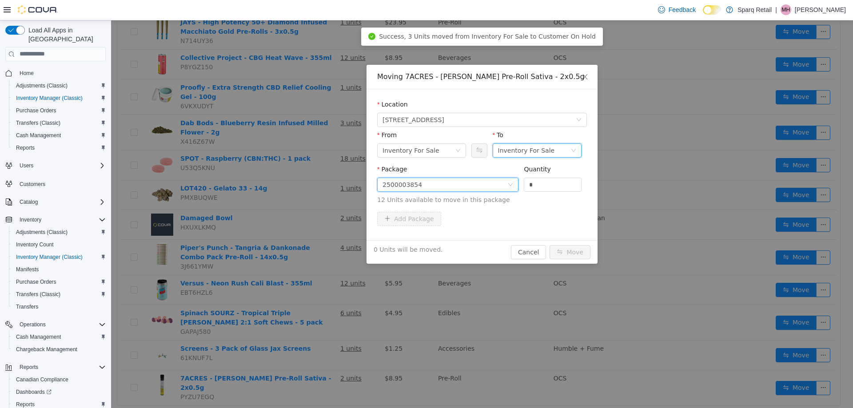
click at [523, 156] on div "Inventory For Sale" at bounding box center [526, 149] width 57 height 13
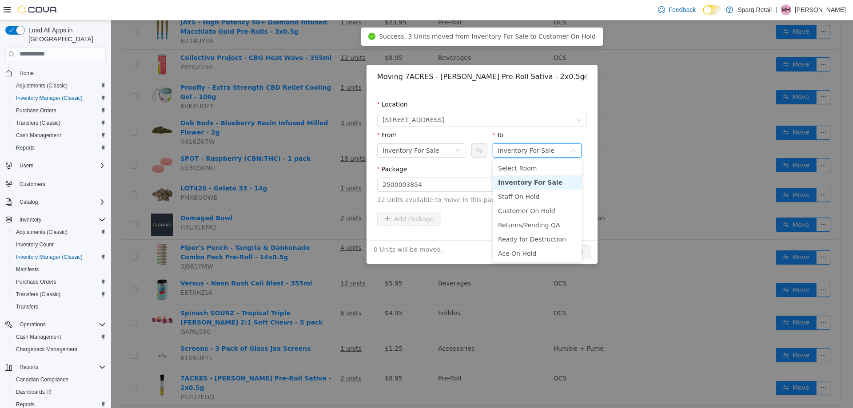
click at [521, 153] on div "Inventory For Sale" at bounding box center [526, 149] width 57 height 13
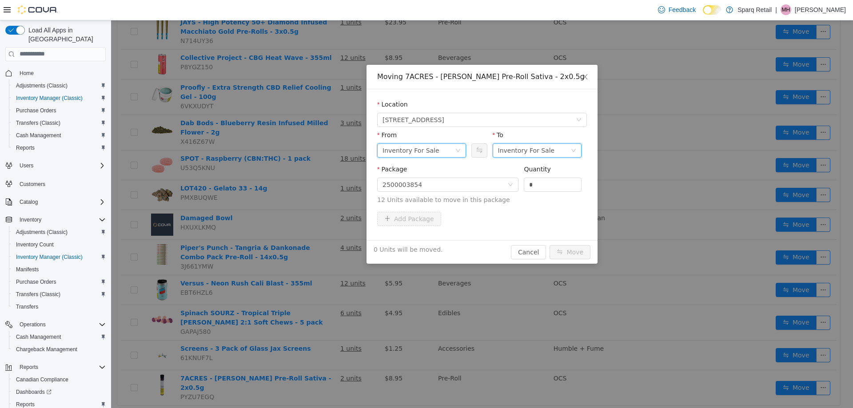
click at [429, 151] on div "Inventory For Sale" at bounding box center [410, 149] width 57 height 13
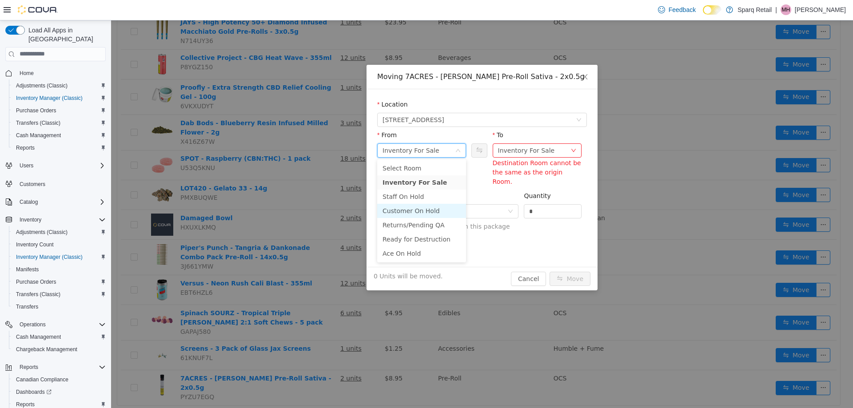
click at [408, 207] on li "Customer On Hold" at bounding box center [421, 210] width 89 height 14
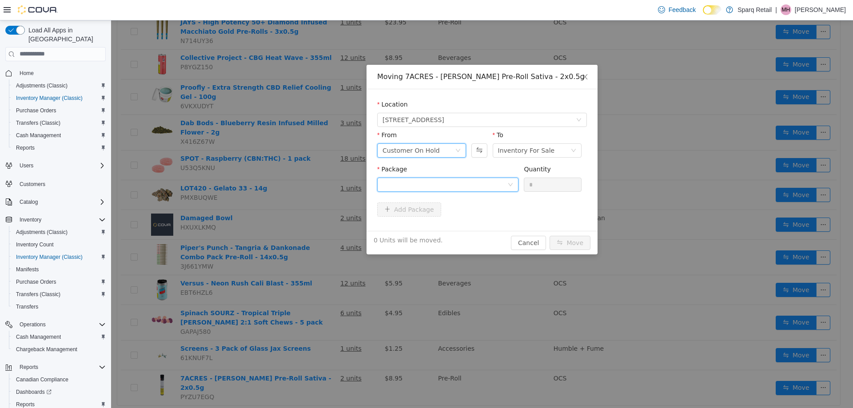
click at [441, 185] on div at bounding box center [444, 184] width 125 height 13
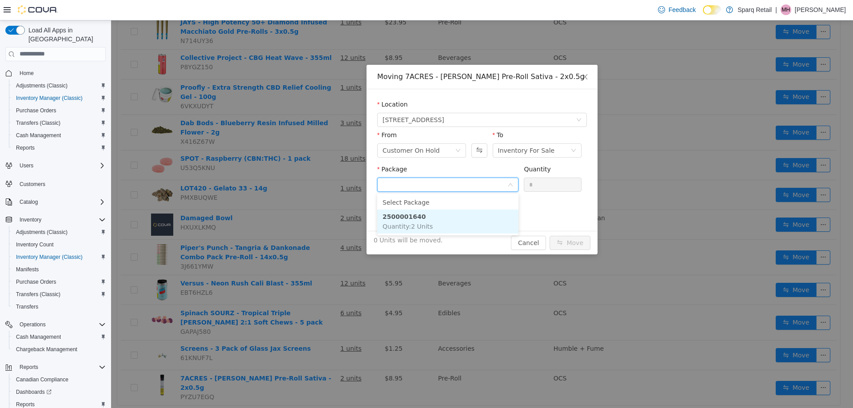
click at [435, 222] on li "2500001640 Quantity : 2 Units" at bounding box center [447, 221] width 141 height 24
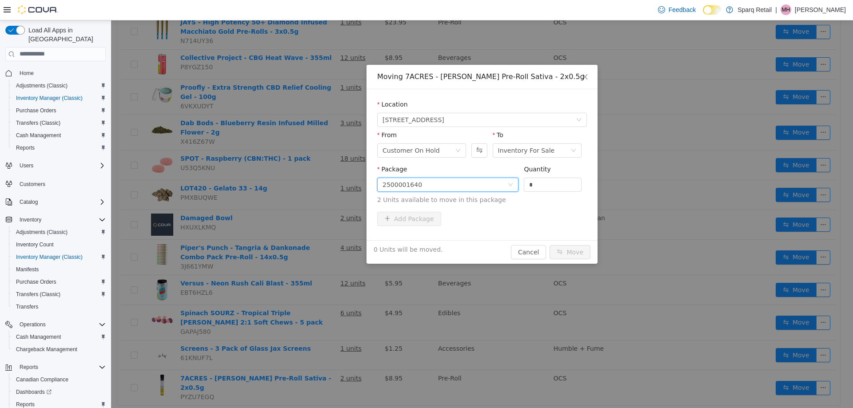
drag, startPoint x: 522, startPoint y: 182, endPoint x: 423, endPoint y: 175, distance: 98.8
click at [423, 175] on span "Package 2500001640 Quantity * 2 Units available to move in this package" at bounding box center [482, 184] width 210 height 39
type input "*"
click at [584, 253] on button "Move" at bounding box center [569, 252] width 41 height 14
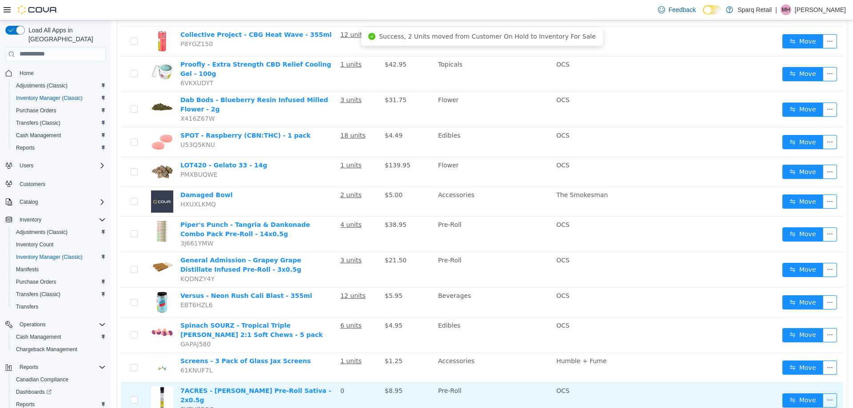
scroll to position [204, 0]
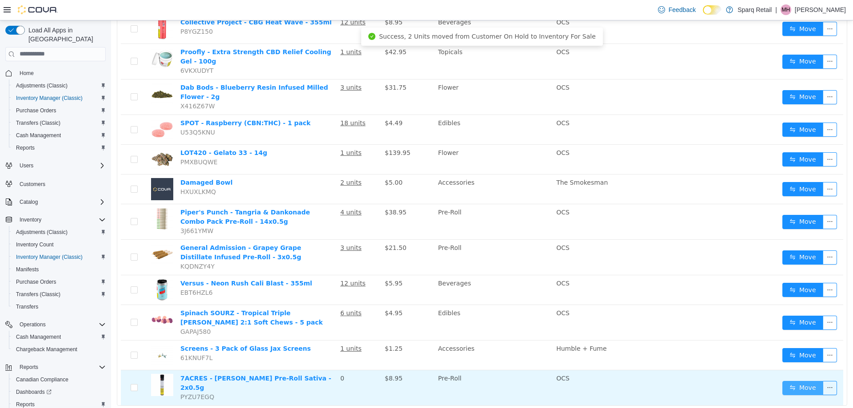
click at [791, 381] on button "Move" at bounding box center [802, 388] width 41 height 14
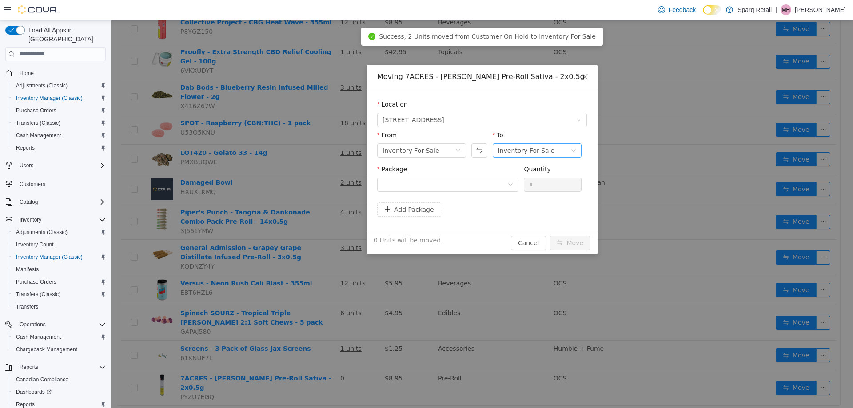
click at [509, 141] on div "To" at bounding box center [536, 136] width 89 height 13
click at [511, 145] on div "Inventory For Sale" at bounding box center [526, 149] width 57 height 13
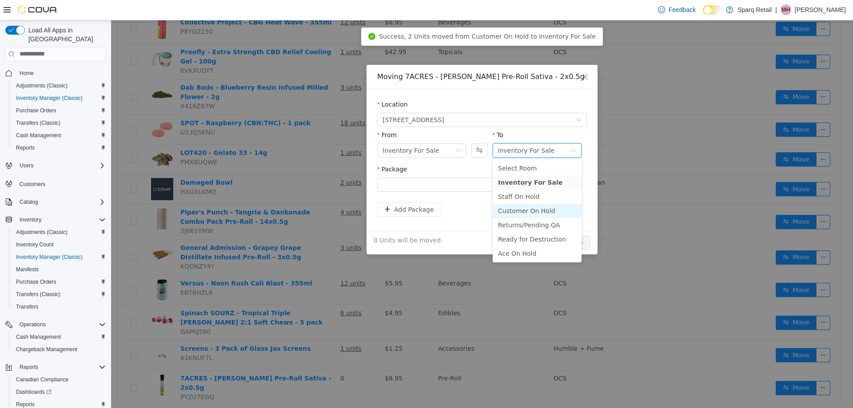
click at [518, 211] on li "Customer On Hold" at bounding box center [536, 210] width 89 height 14
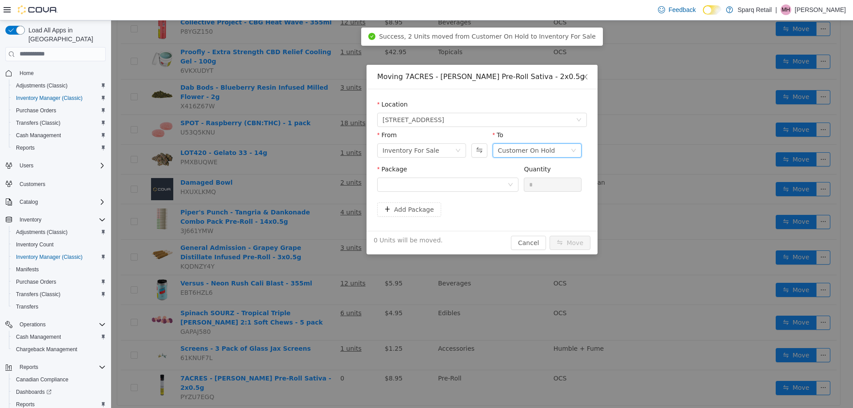
click at [432, 171] on div "Package" at bounding box center [447, 170] width 141 height 13
click at [423, 181] on div at bounding box center [444, 184] width 125 height 13
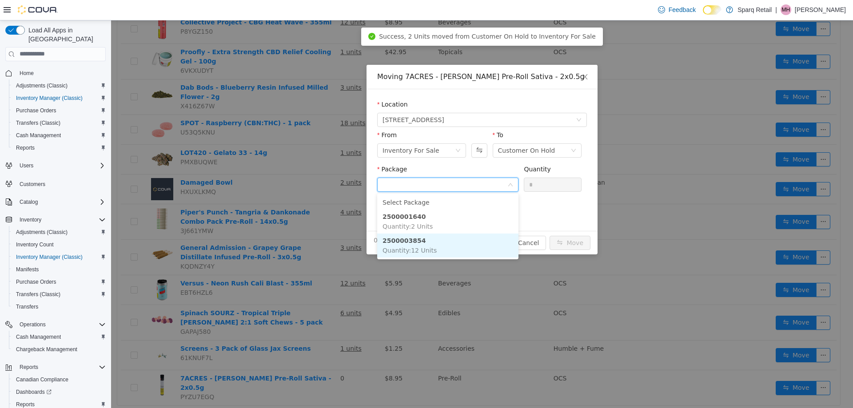
drag, startPoint x: 433, startPoint y: 246, endPoint x: 498, endPoint y: 212, distance: 73.1
click at [433, 246] on li "2500003854 Quantity : 12 Units" at bounding box center [447, 245] width 141 height 24
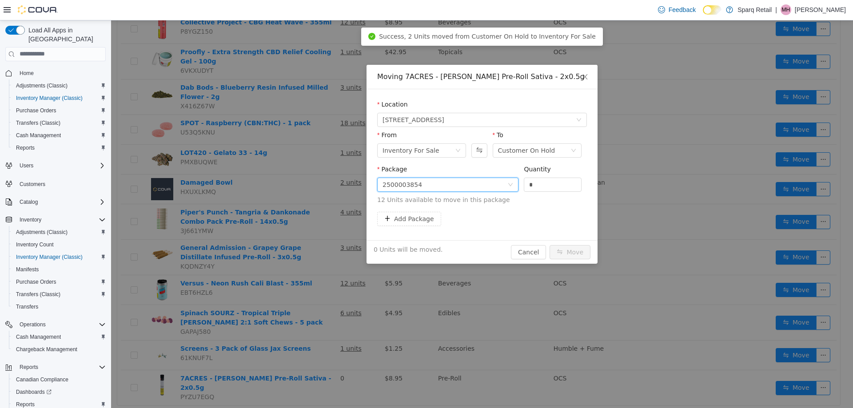
drag, startPoint x: 525, startPoint y: 179, endPoint x: 496, endPoint y: 179, distance: 28.4
click at [496, 179] on span "Package 2500003854 Quantity * 12 Units available to move in this package" at bounding box center [482, 184] width 210 height 39
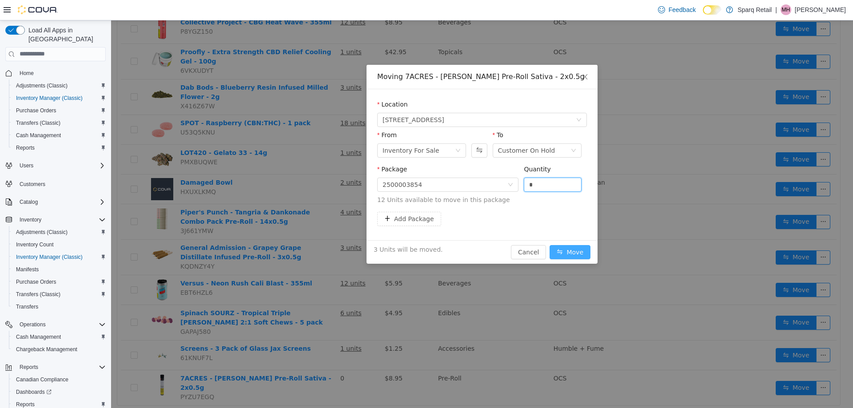
type input "*"
click at [568, 252] on button "Move" at bounding box center [569, 252] width 41 height 14
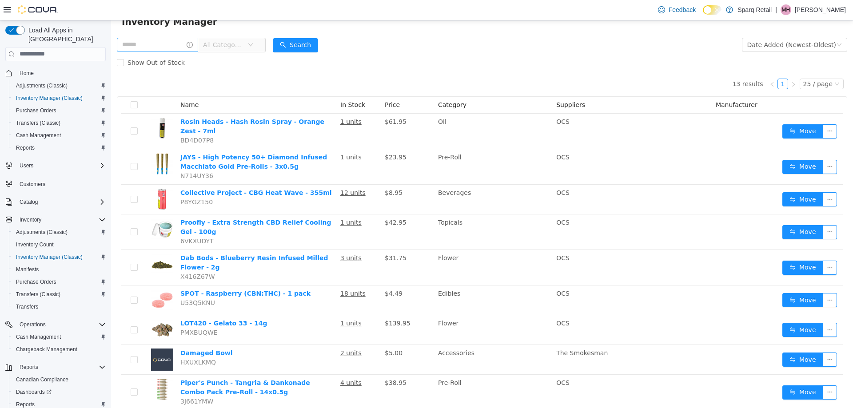
scroll to position [0, 0]
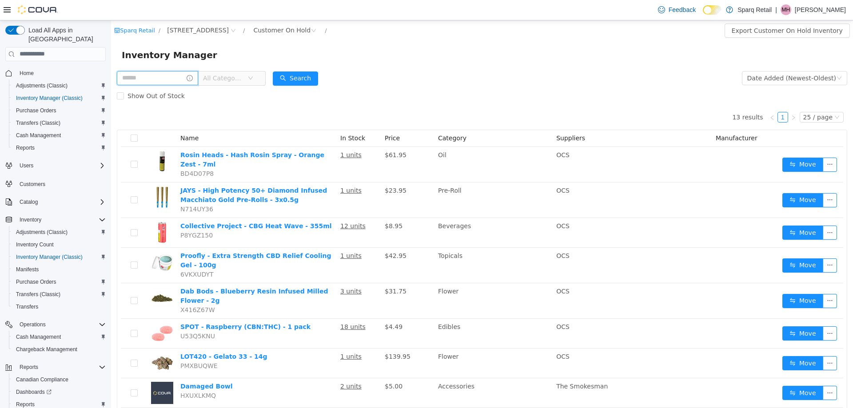
click at [163, 79] on input "text" at bounding box center [157, 78] width 81 height 14
type input "***"
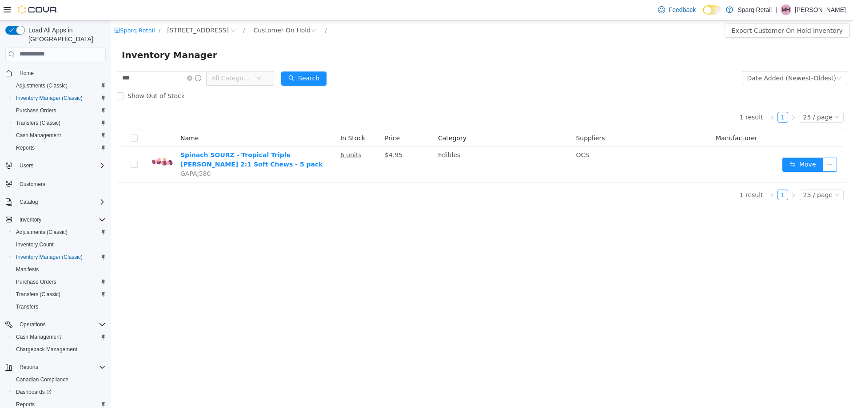
click at [236, 75] on span "All Categories" at bounding box center [231, 77] width 40 height 9
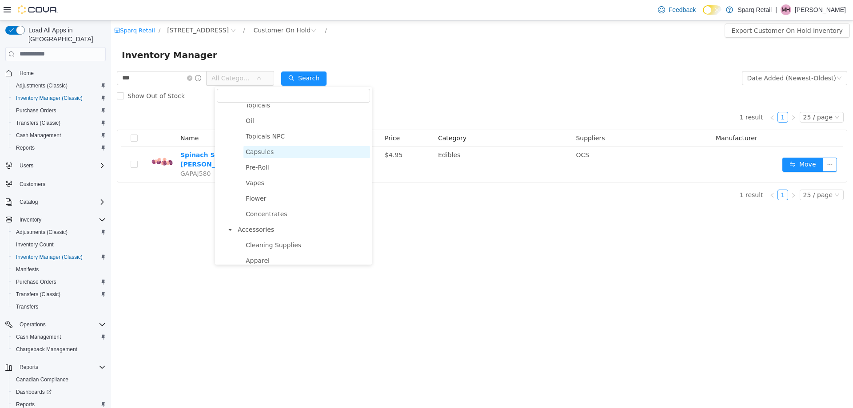
click at [264, 155] on span "Capsules" at bounding box center [260, 151] width 28 height 7
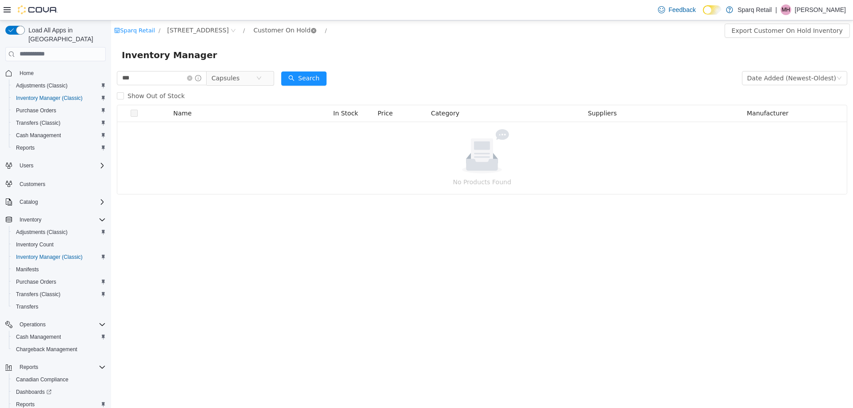
click at [311, 30] on icon "icon: close-circle" at bounding box center [313, 30] width 5 height 5
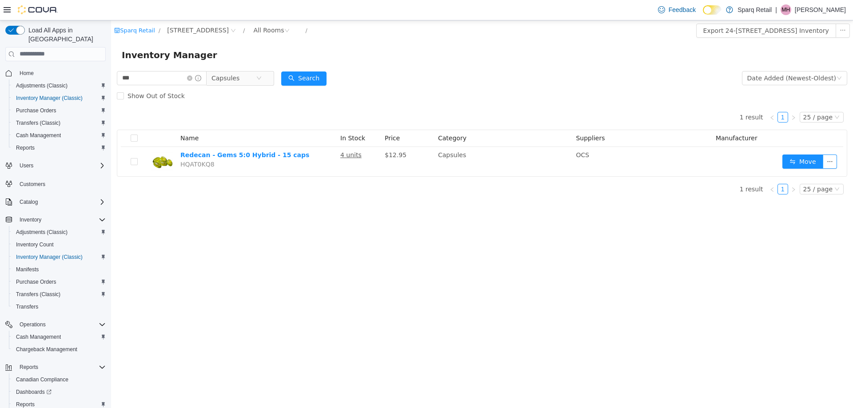
click at [246, 210] on div "Sparq Retail / 24-809 Chemong Rd. / All Rooms / Export 24-809 Chemong Rd. Inven…" at bounding box center [482, 214] width 742 height 388
click at [277, 278] on div "Sparq Retail / 24-809 Chemong Rd. / All Rooms / Export 24-809 Chemong Rd. Inven…" at bounding box center [482, 214] width 742 height 388
click at [331, 254] on div "Sparq Retail / 24-809 Chemong Rd. / All Rooms / Export 24-809 Chemong Rd. Inven…" at bounding box center [482, 214] width 742 height 388
click at [192, 79] on icon "icon: close-circle" at bounding box center [189, 77] width 5 height 5
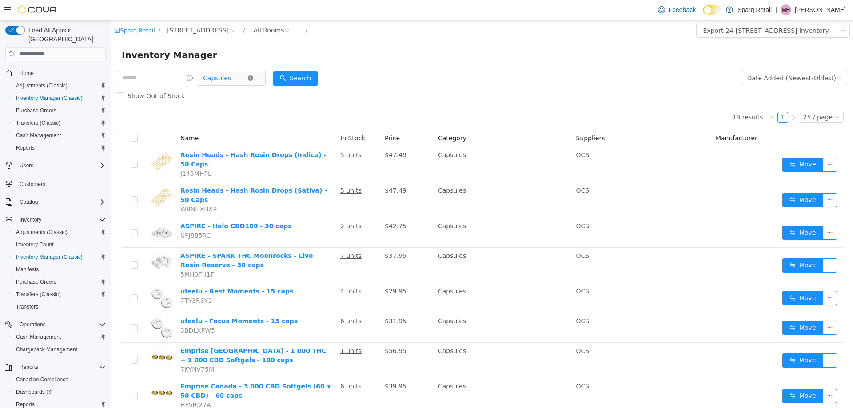
click at [253, 80] on icon "icon: close-circle" at bounding box center [250, 77] width 5 height 5
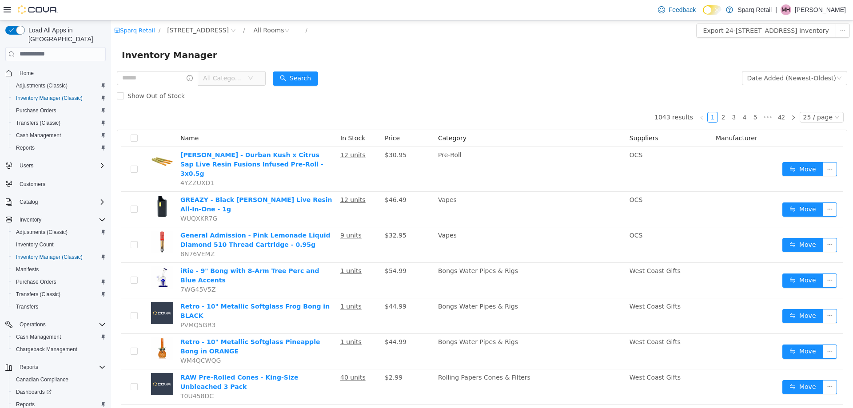
click at [439, 71] on form "All Categories Date Added (Newest-Oldest) Search Show Out of Stock" at bounding box center [482, 87] width 730 height 36
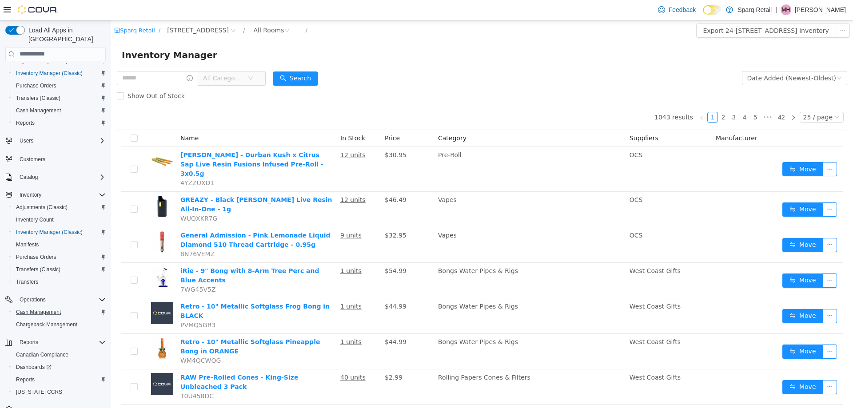
scroll to position [38, 0]
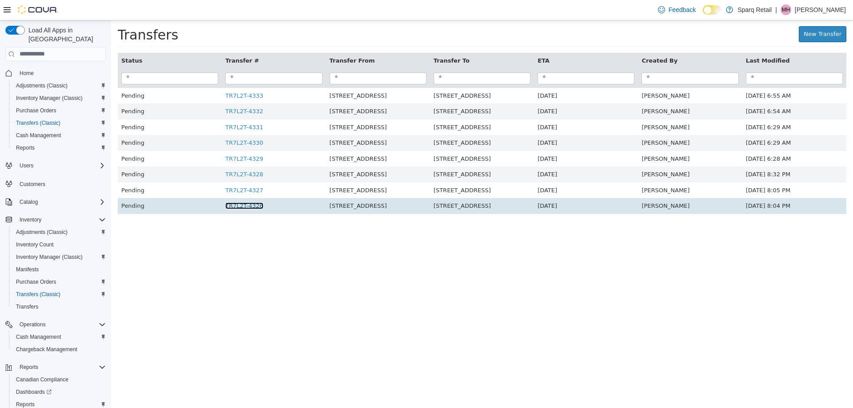
click at [239, 206] on link "TR7L2T-4326" at bounding box center [244, 205] width 38 height 7
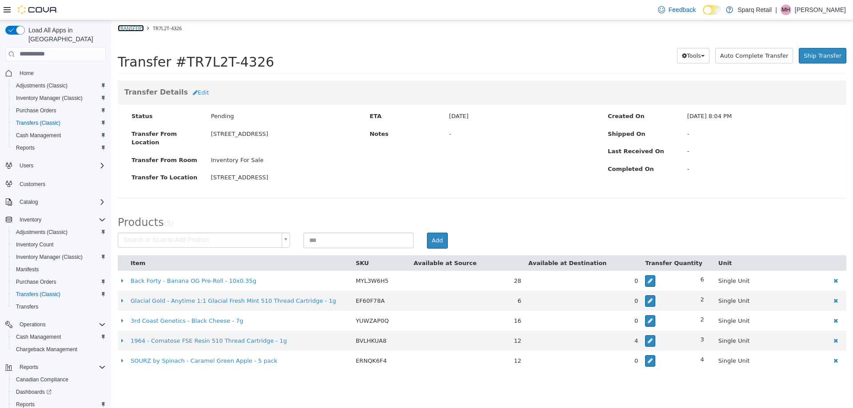
click at [133, 25] on link "Transfers" at bounding box center [131, 27] width 26 height 7
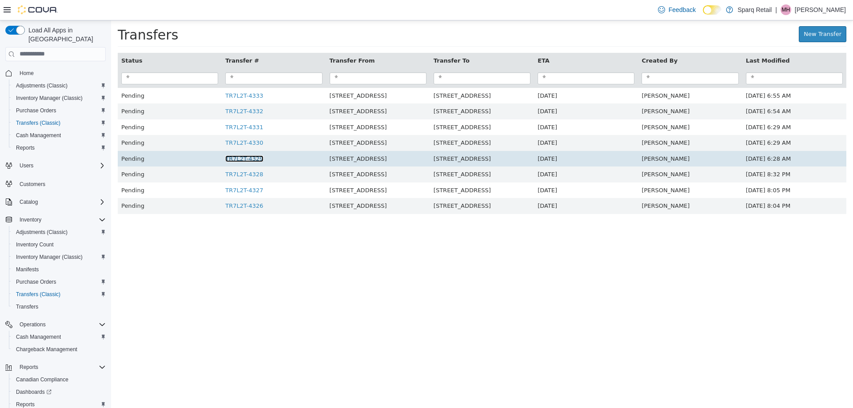
click at [238, 160] on link "TR7L2T-4329" at bounding box center [244, 158] width 38 height 7
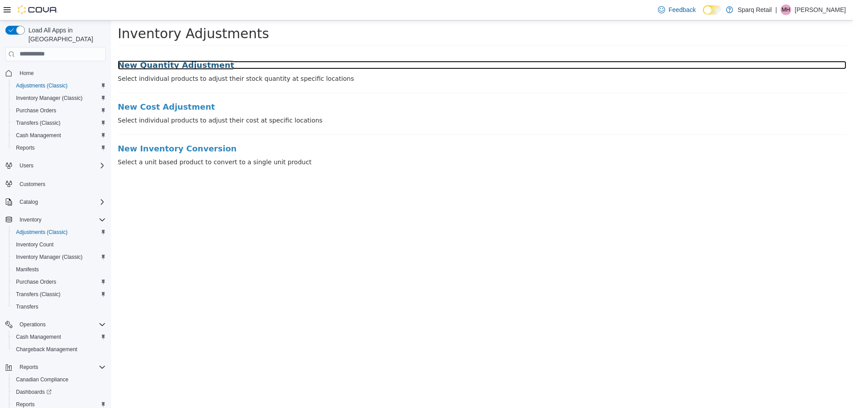
click at [187, 65] on h3 "New Quantity Adjustment" at bounding box center [482, 64] width 728 height 9
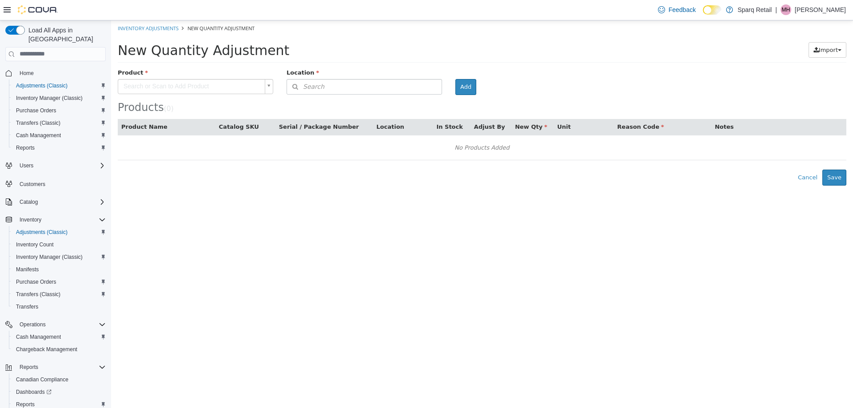
click at [332, 95] on div "Products ( 0 )" at bounding box center [482, 90] width 728 height 45
drag, startPoint x: 337, startPoint y: 86, endPoint x: 381, endPoint y: 86, distance: 44.0
click at [338, 86] on button "Search" at bounding box center [363, 87] width 155 height 16
click at [428, 103] on span "or browse" at bounding box center [420, 102] width 44 height 15
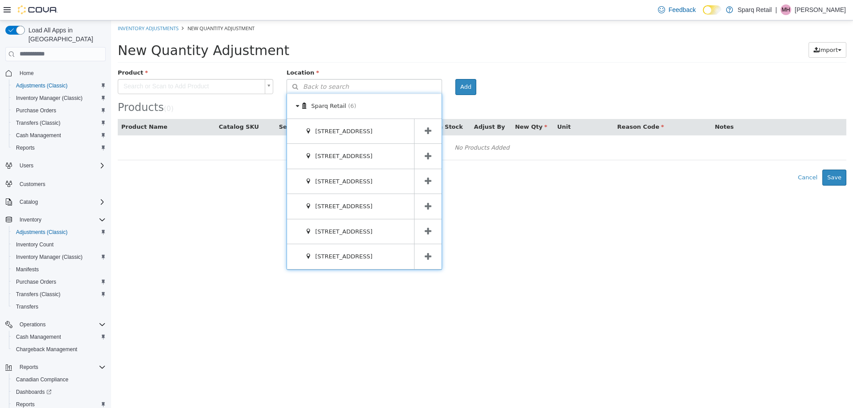
click at [429, 183] on icon at bounding box center [427, 181] width 7 height 8
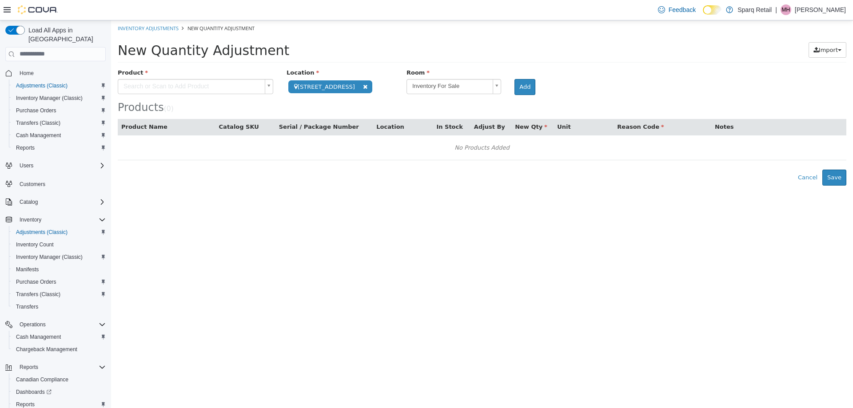
click at [158, 84] on body "**********" at bounding box center [482, 102] width 742 height 165
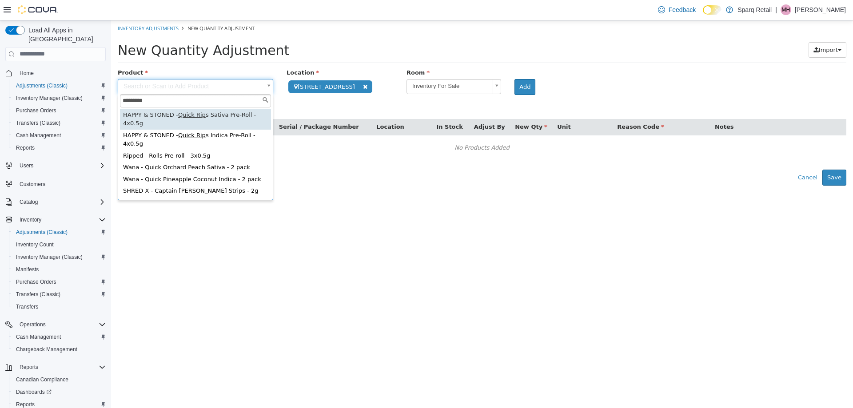
type input "*********"
type input "**********"
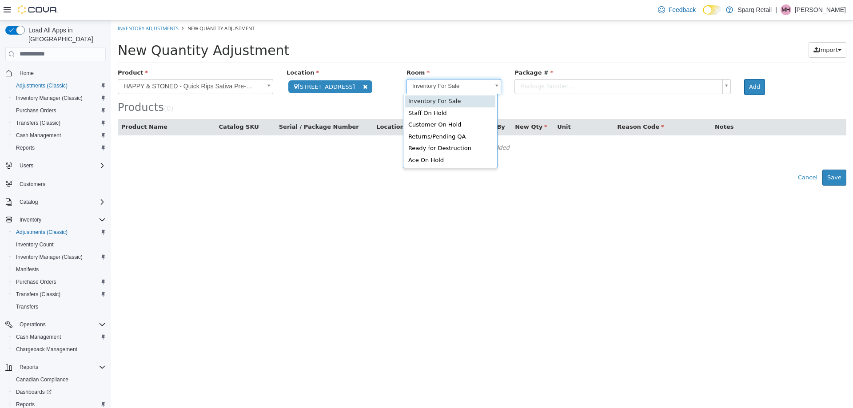
click at [435, 87] on body "**********" at bounding box center [482, 102] width 742 height 165
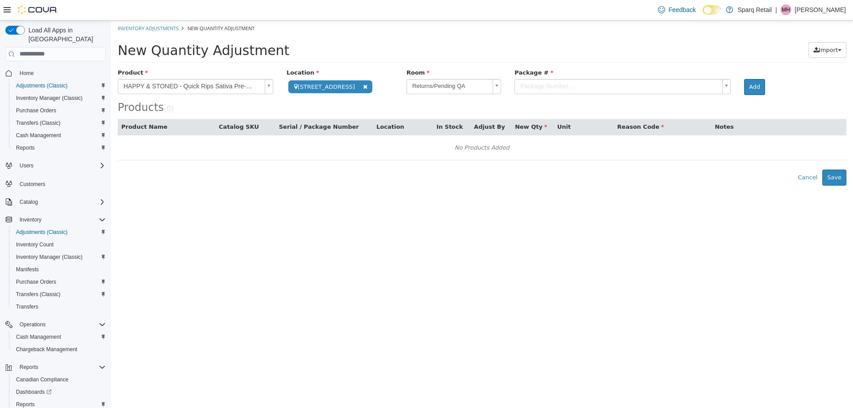
click at [559, 85] on body "**********" at bounding box center [482, 102] width 742 height 165
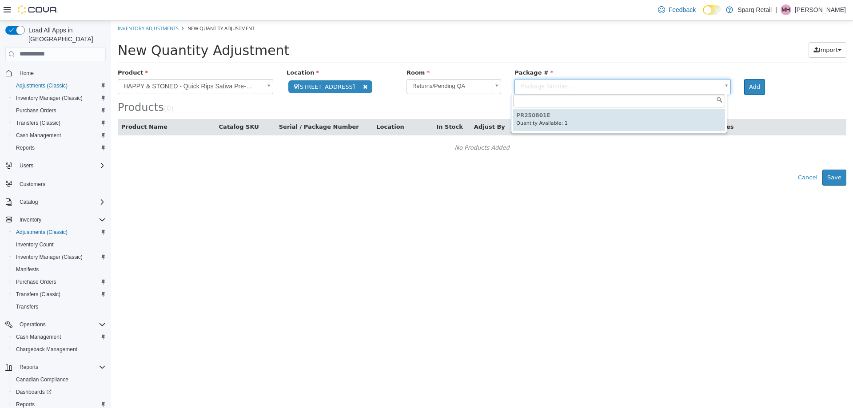
type input "*********"
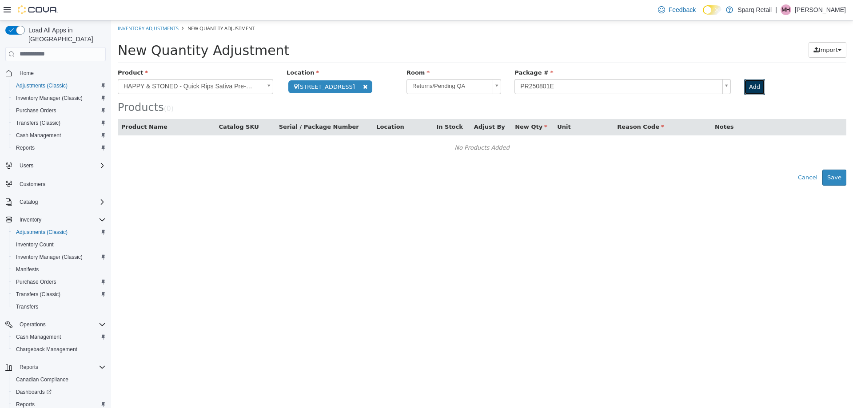
click at [757, 86] on button "Add" at bounding box center [754, 87] width 21 height 16
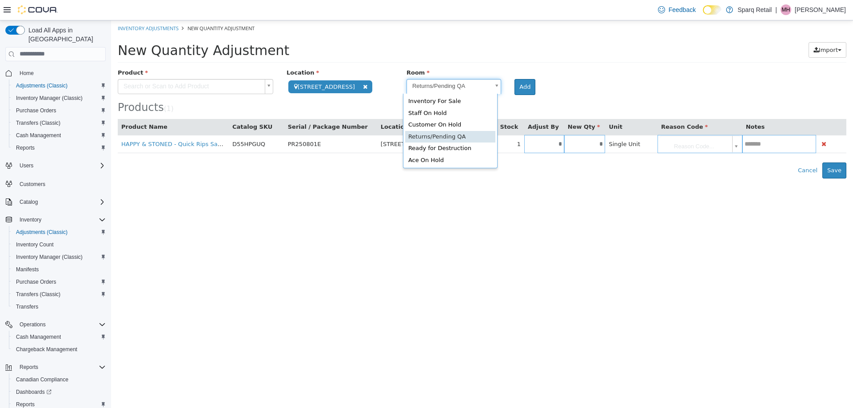
click at [429, 88] on body "**********" at bounding box center [482, 99] width 742 height 158
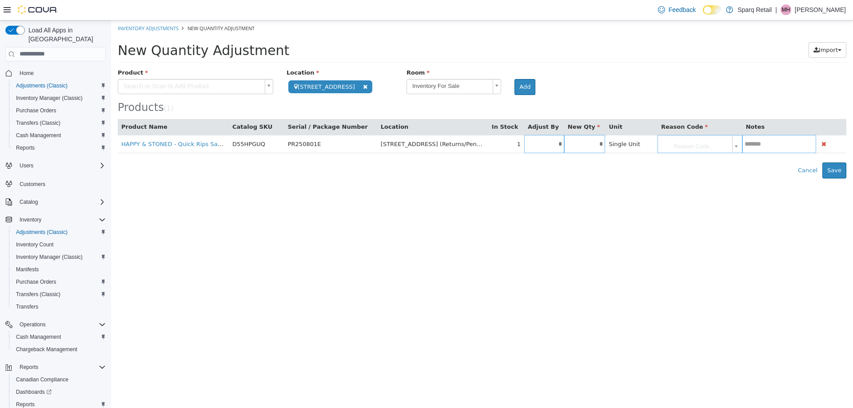
click at [175, 81] on body "**********" at bounding box center [482, 99] width 742 height 158
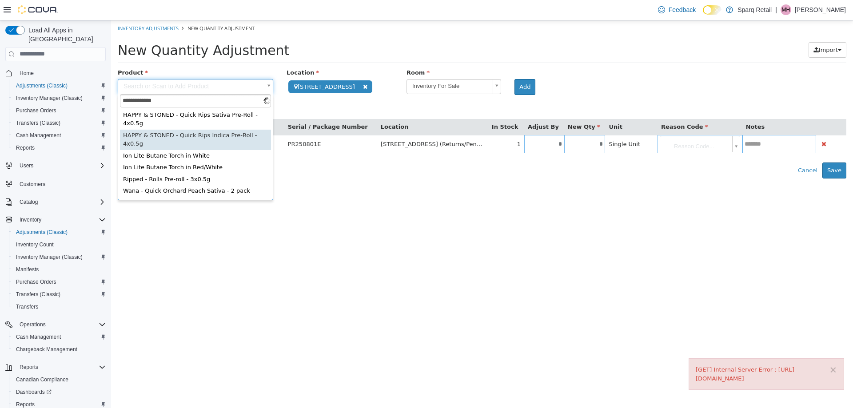
type input "**********"
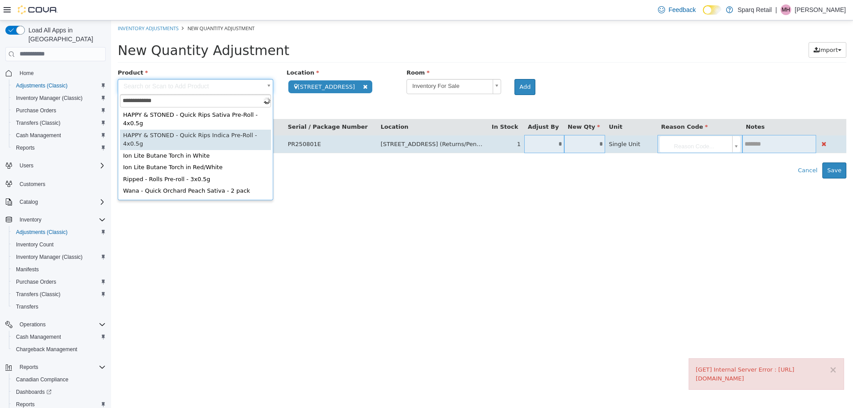
type input "**********"
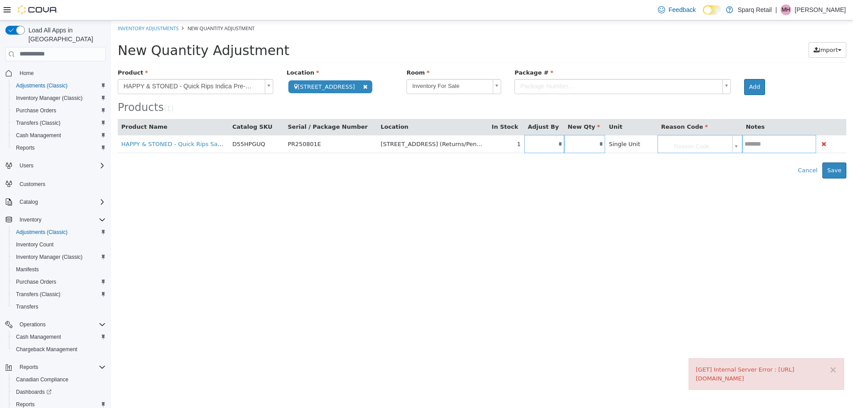
click at [554, 89] on body "**********" at bounding box center [482, 99] width 742 height 158
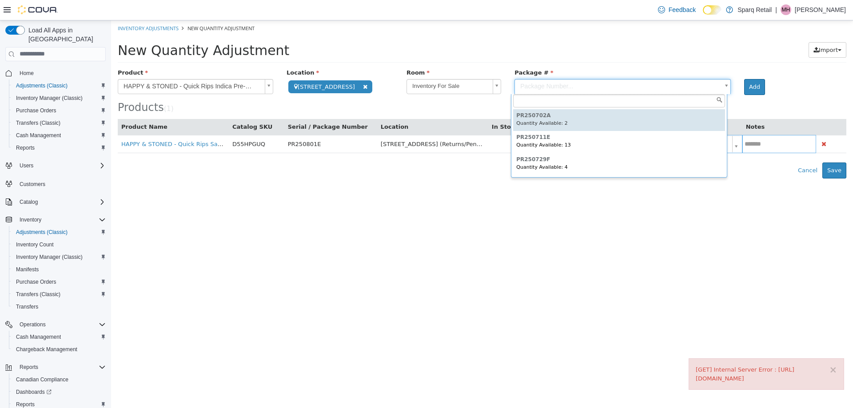
type input "*********"
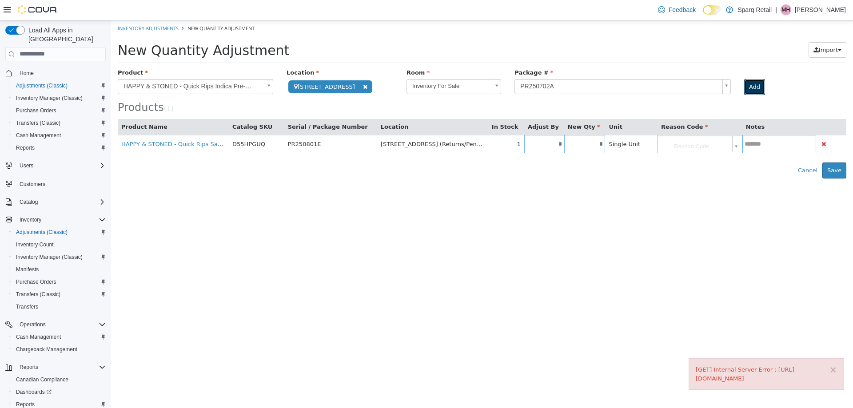
click at [753, 89] on button "Add" at bounding box center [754, 87] width 21 height 16
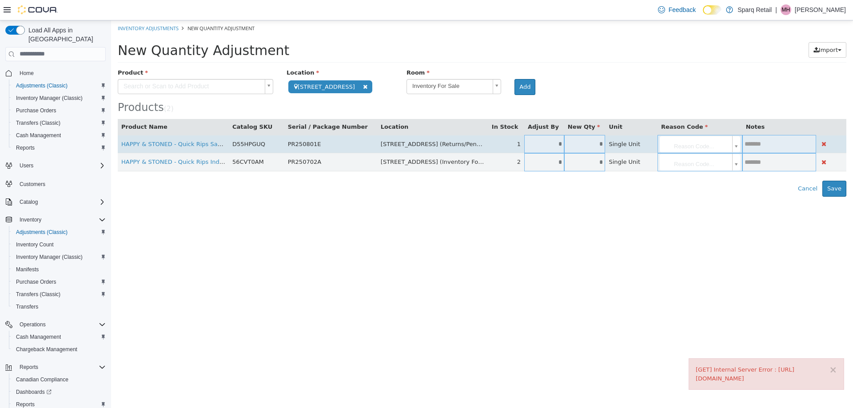
click at [544, 147] on input "*" at bounding box center [544, 143] width 40 height 7
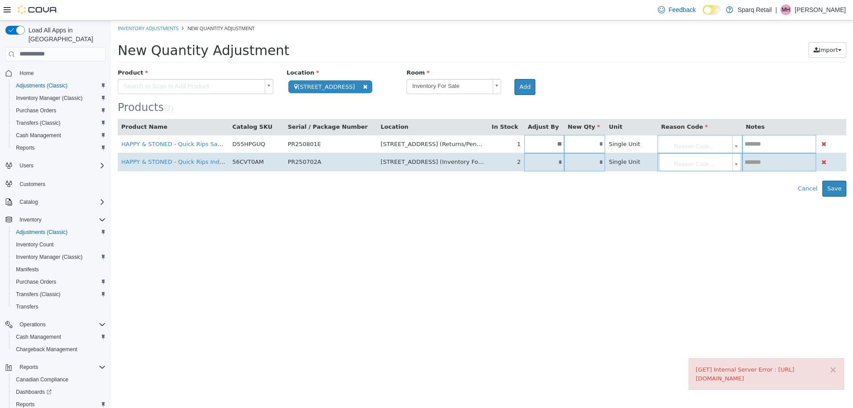
type input "**"
type input "*"
click at [541, 164] on input "*" at bounding box center [544, 162] width 40 height 7
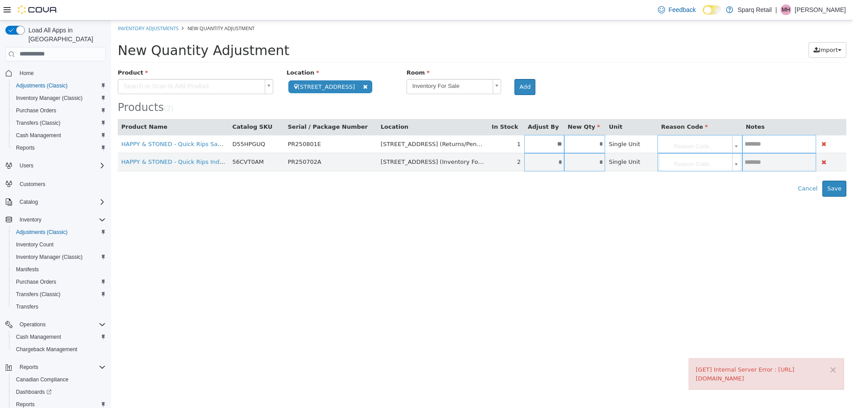
type input "*"
click at [558, 196] on html "**********" at bounding box center [482, 108] width 742 height 176
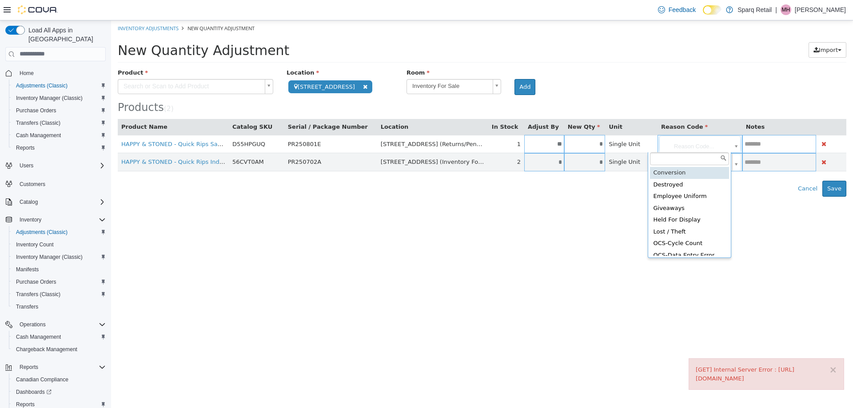
click at [690, 143] on body "**********" at bounding box center [482, 108] width 742 height 176
type input "**********"
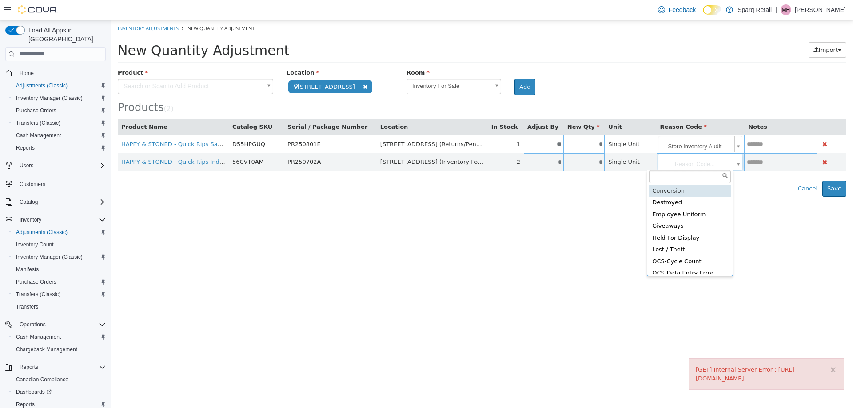
click at [667, 155] on body "**********" at bounding box center [482, 108] width 742 height 176
type input "**********"
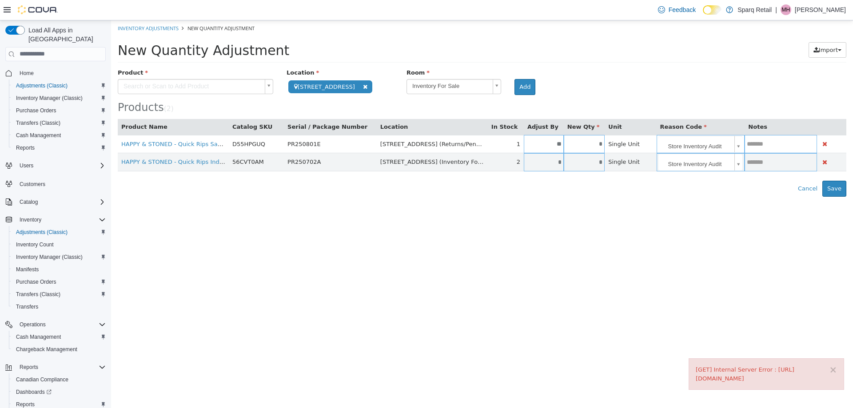
drag, startPoint x: 426, startPoint y: 292, endPoint x: 435, endPoint y: 284, distance: 11.9
click at [429, 196] on html "**********" at bounding box center [482, 108] width 742 height 176
click at [834, 190] on button "Save" at bounding box center [834, 188] width 24 height 16
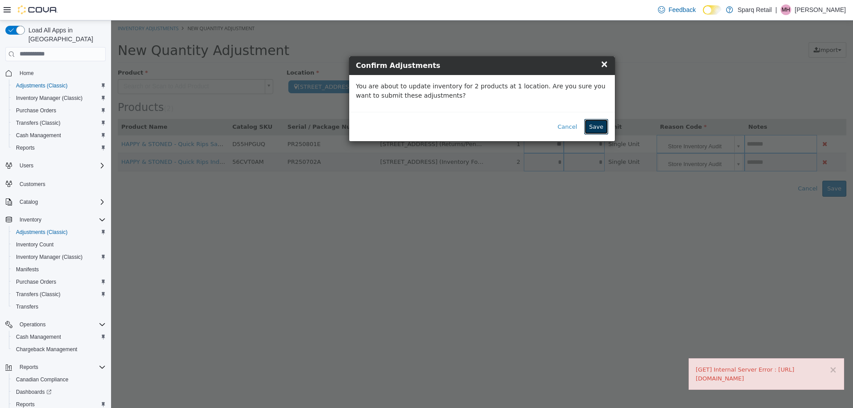
click at [600, 130] on button "Save" at bounding box center [596, 127] width 24 height 16
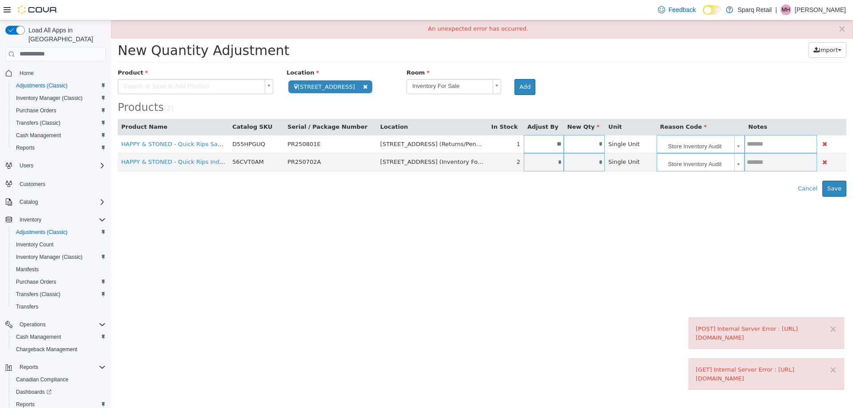
click at [846, 186] on div "Error saving adjustment please resolve the errors above. Cancel Save" at bounding box center [482, 188] width 742 height 16
click at [829, 187] on button "Save" at bounding box center [834, 188] width 24 height 16
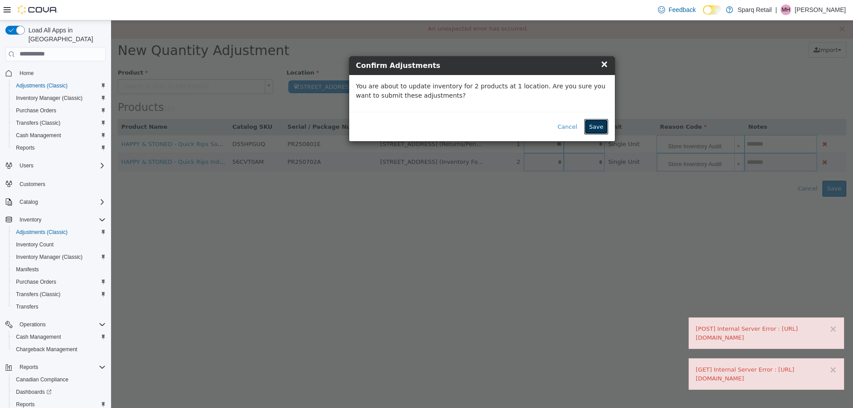
click at [591, 124] on button "Save" at bounding box center [596, 127] width 24 height 16
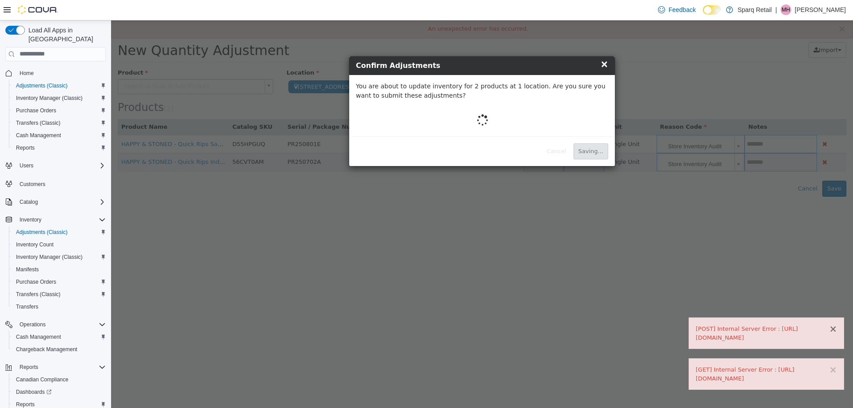
click at [835, 324] on button "×" at bounding box center [833, 328] width 8 height 9
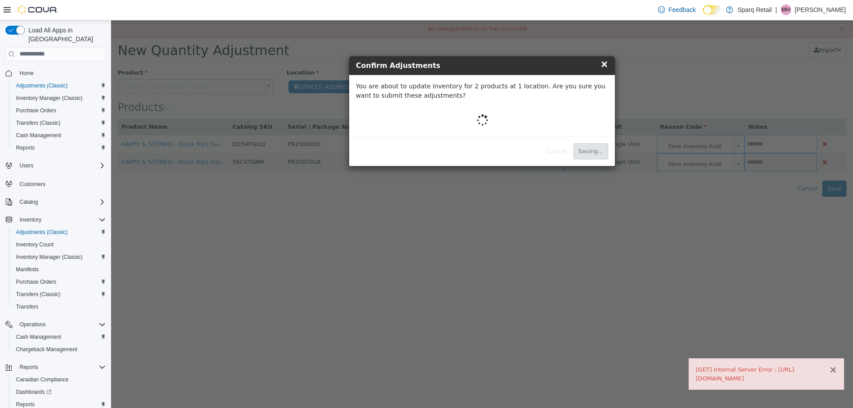
click at [834, 365] on button "×" at bounding box center [833, 369] width 8 height 9
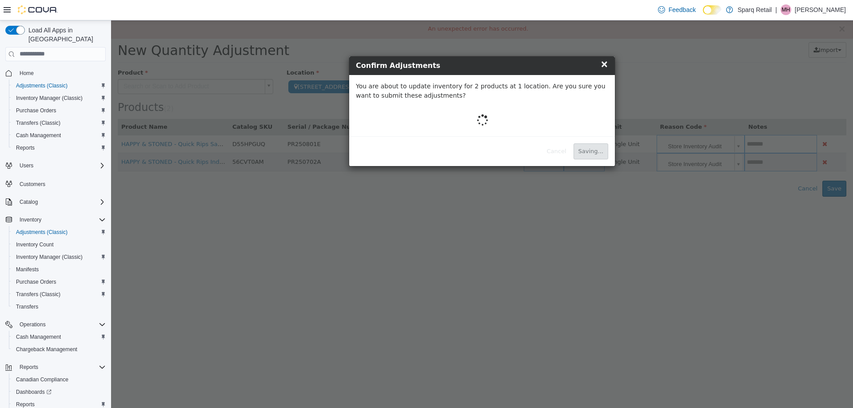
click at [419, 99] on p "You are about to update inventory for 2 products at 1 location. Are you sure yo…" at bounding box center [482, 90] width 252 height 19
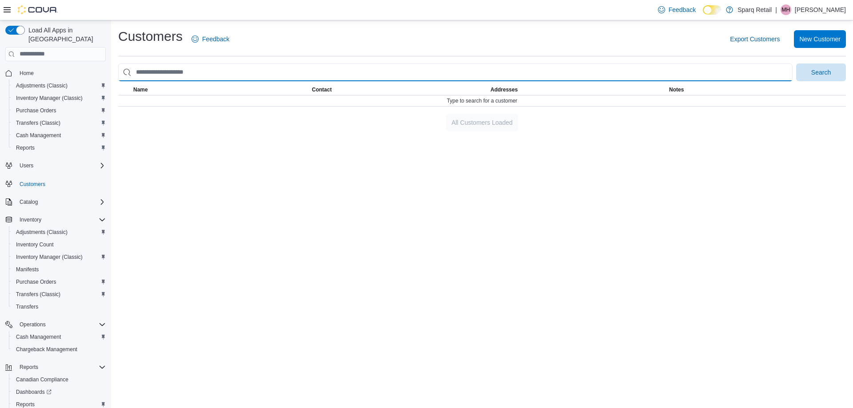
click at [181, 72] on input "search" at bounding box center [455, 72] width 674 height 18
paste input "**********"
click at [796, 63] on button "Search" at bounding box center [821, 72] width 50 height 18
drag, startPoint x: 159, startPoint y: 70, endPoint x: 228, endPoint y: 148, distance: 103.5
click at [159, 71] on input "**********" at bounding box center [455, 72] width 674 height 18
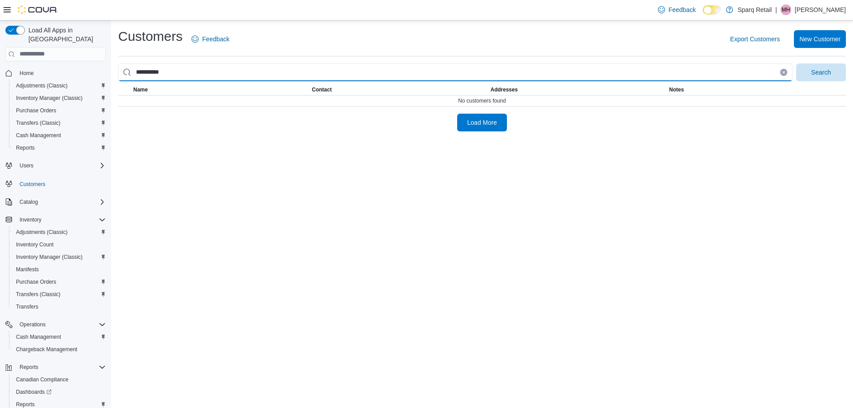
type input "**********"
click at [796, 63] on button "Search" at bounding box center [821, 72] width 50 height 18
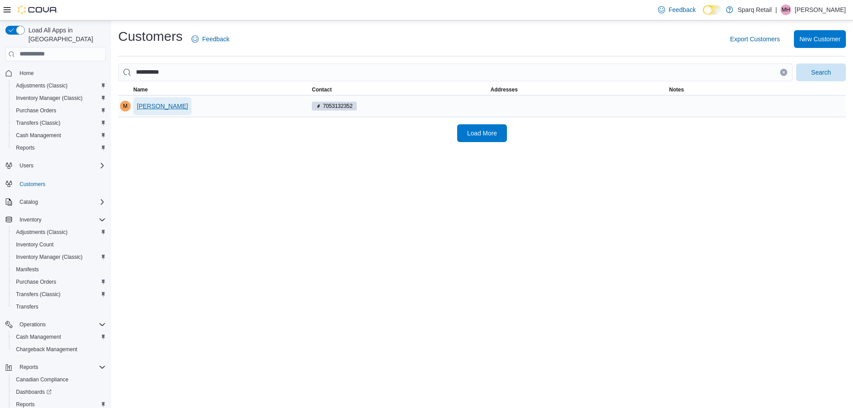
click at [165, 104] on span "melanie banks" at bounding box center [162, 106] width 51 height 9
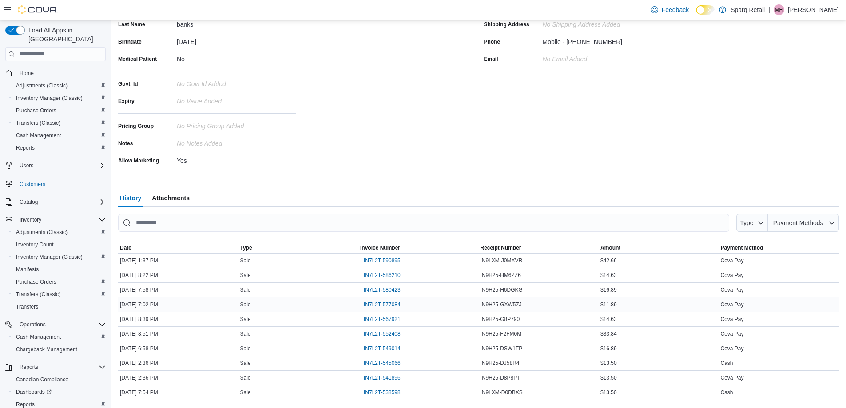
scroll to position [133, 0]
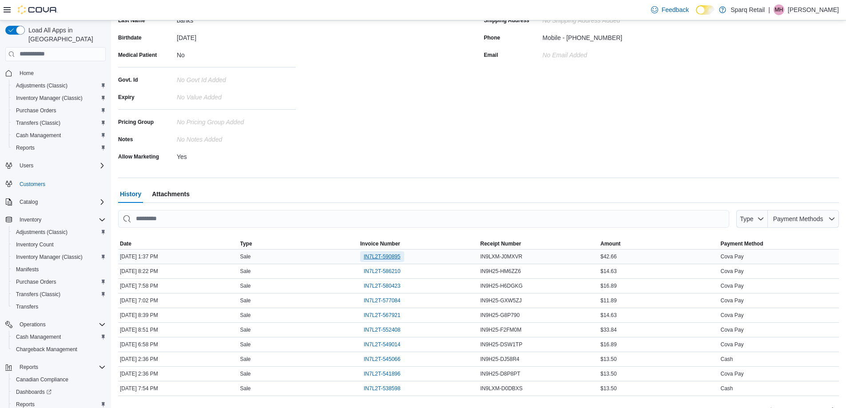
click at [386, 258] on span "IN7L2T-590895" at bounding box center [382, 256] width 37 height 7
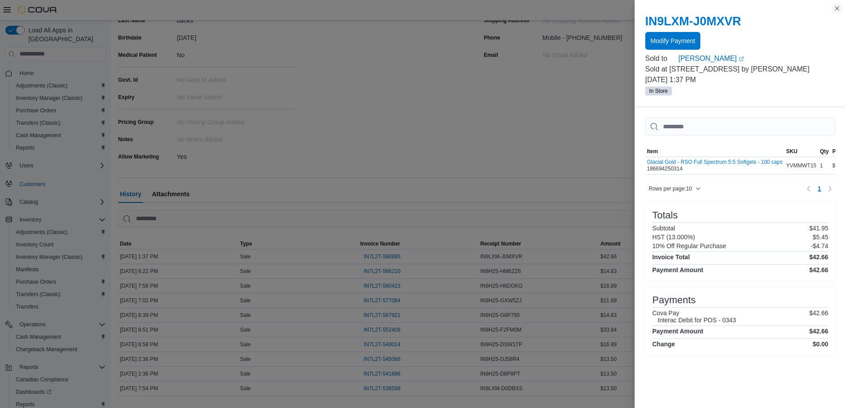
click at [837, 8] on button "Close this dialog" at bounding box center [837, 8] width 11 height 11
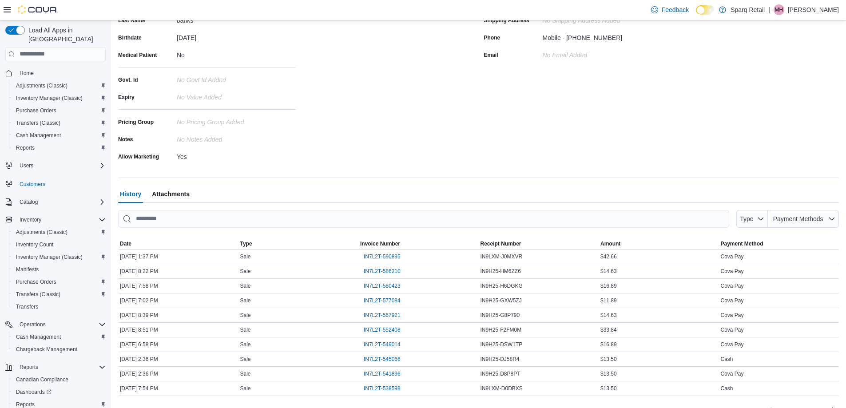
click at [310, 137] on div "First Name melanie Last Name banks Birthdate August 21, 1974 Medical Patient No…" at bounding box center [295, 79] width 355 height 167
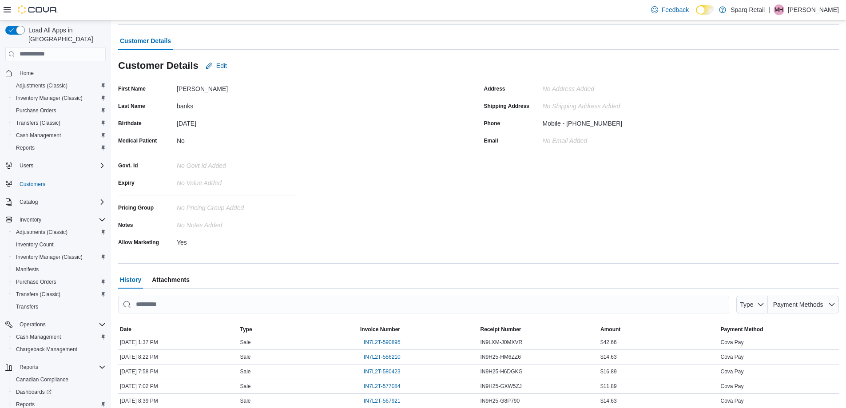
scroll to position [0, 0]
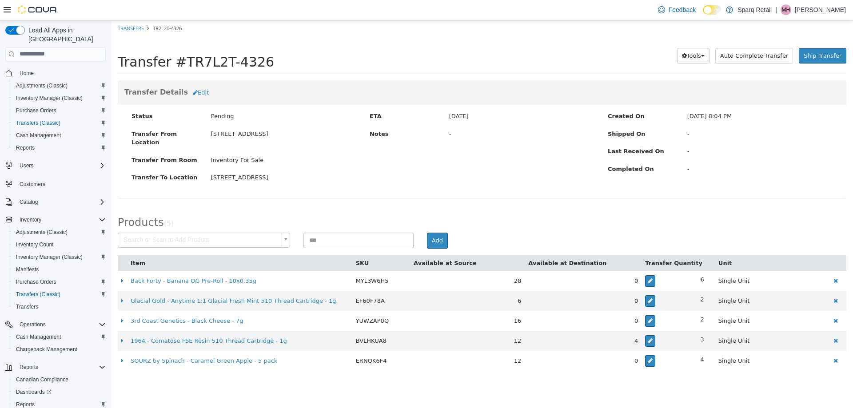
click at [256, 380] on html "× Transfers TR7L2T-4326 Transfer #TR7L2T-4326 Preparing Download... Tools PDF D…" at bounding box center [482, 200] width 742 height 360
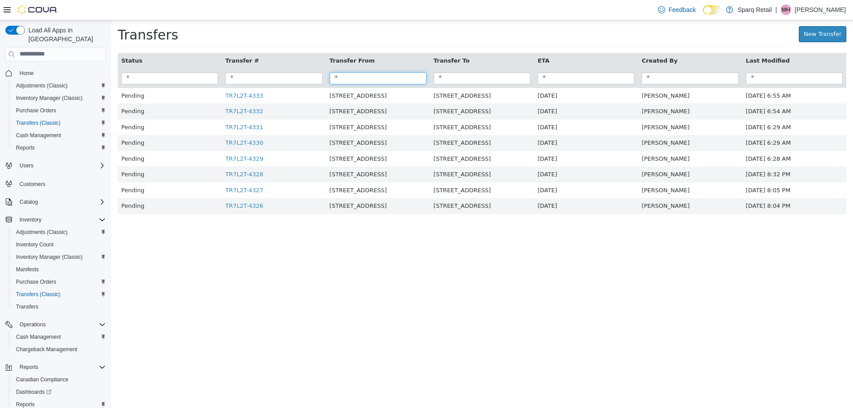
click at [367, 75] on input "search" at bounding box center [377, 78] width 97 height 12
type input "******"
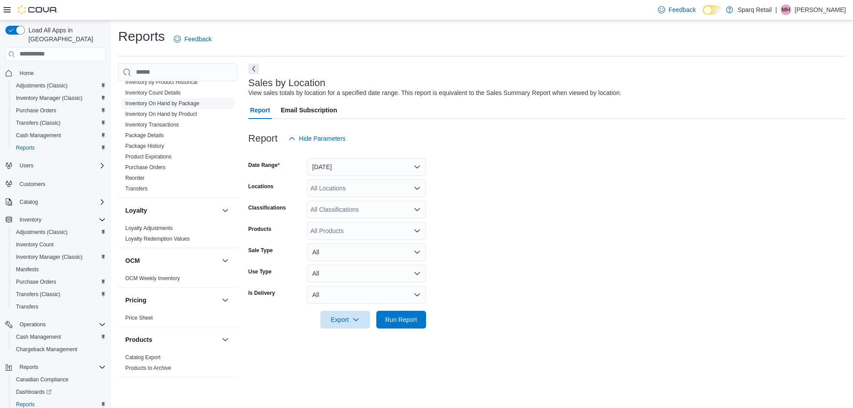
scroll to position [355, 0]
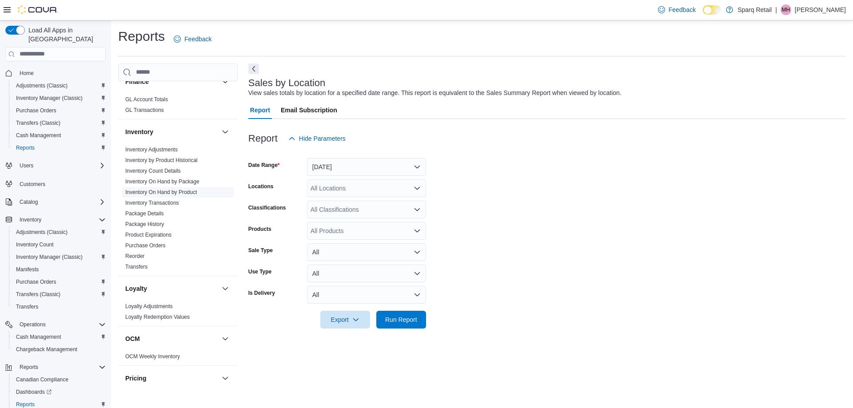
click at [167, 189] on link "Inventory On Hand by Product" at bounding box center [160, 192] width 71 height 6
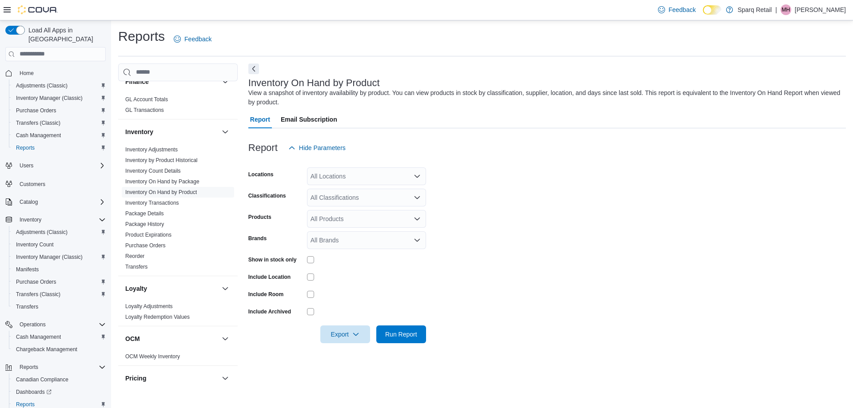
click at [340, 178] on div "All Locations" at bounding box center [366, 176] width 119 height 18
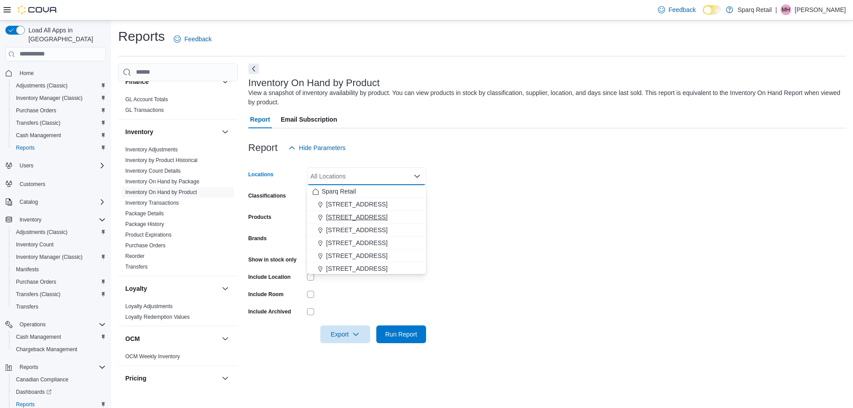
drag, startPoint x: 345, startPoint y: 229, endPoint x: 360, endPoint y: 222, distance: 17.3
click at [345, 227] on span "[STREET_ADDRESS]" at bounding box center [356, 230] width 61 height 9
click at [584, 213] on form "Locations [STREET_ADDRESS] Combo box. Selected. [STREET_ADDRESS] Press Backspac…" at bounding box center [546, 250] width 597 height 186
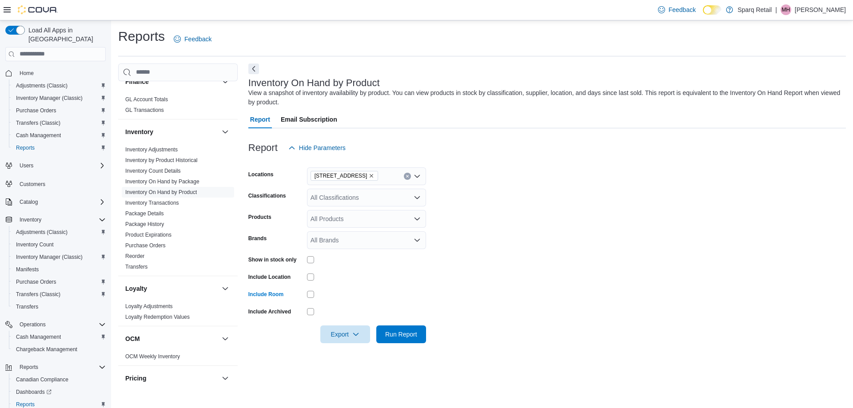
click at [336, 203] on div "All Classifications" at bounding box center [366, 198] width 119 height 18
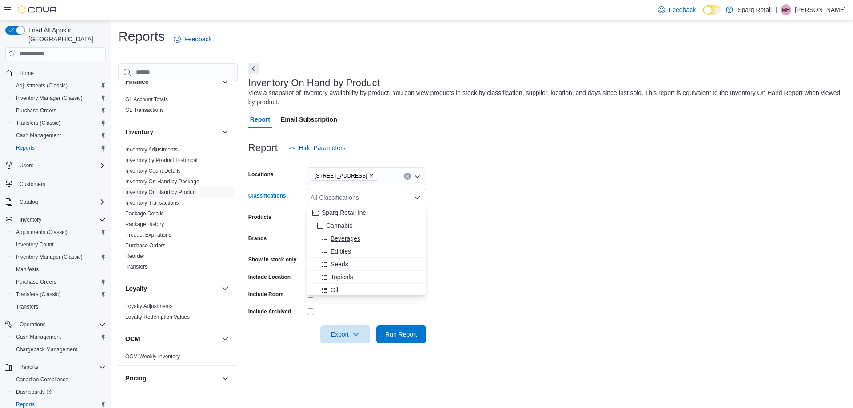
click at [339, 241] on span "Beverages" at bounding box center [345, 238] width 30 height 9
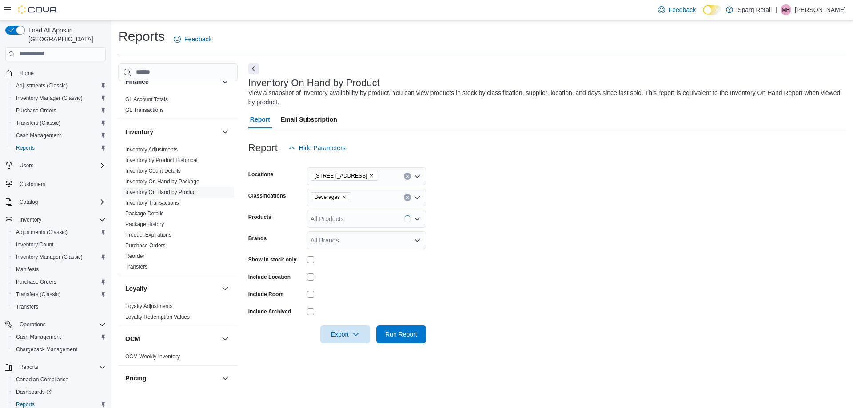
click at [554, 225] on form "Locations [STREET_ADDRESS] Classifications Beverages Products All Products Bran…" at bounding box center [546, 250] width 597 height 186
click at [358, 333] on icon "button" at bounding box center [355, 333] width 7 height 7
click at [339, 353] on span "Export to Excel" at bounding box center [346, 352] width 40 height 7
click at [537, 262] on form "Locations [STREET_ADDRESS] Classifications Beverages Products All Products Bran…" at bounding box center [546, 250] width 597 height 186
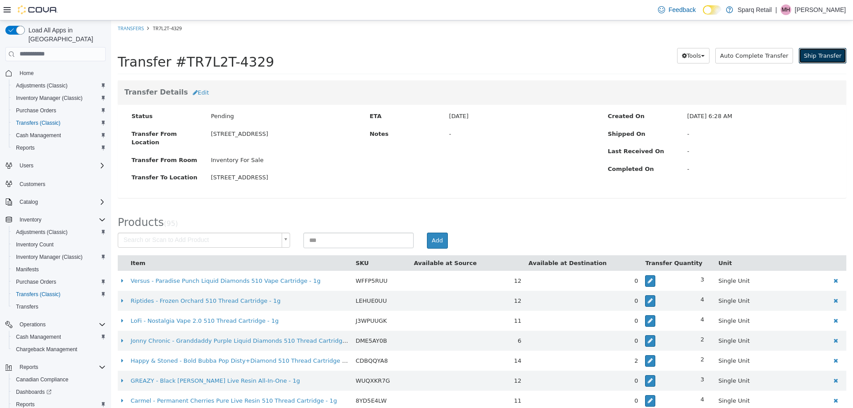
click at [821, 52] on span "Ship Transfer" at bounding box center [822, 55] width 38 height 7
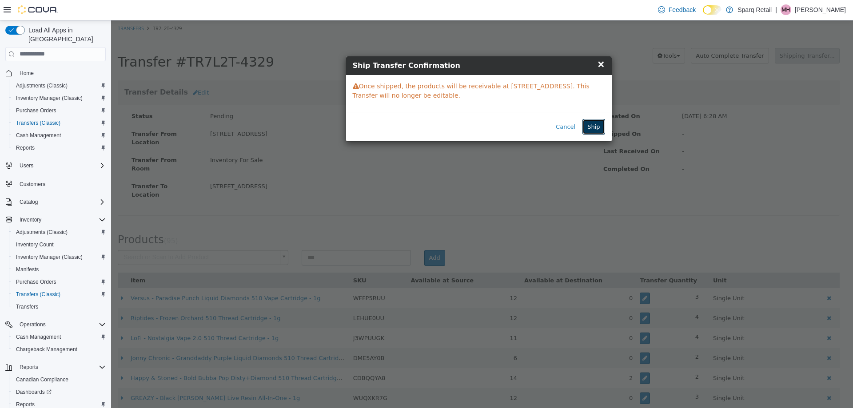
click at [591, 125] on button "Ship" at bounding box center [593, 127] width 22 height 16
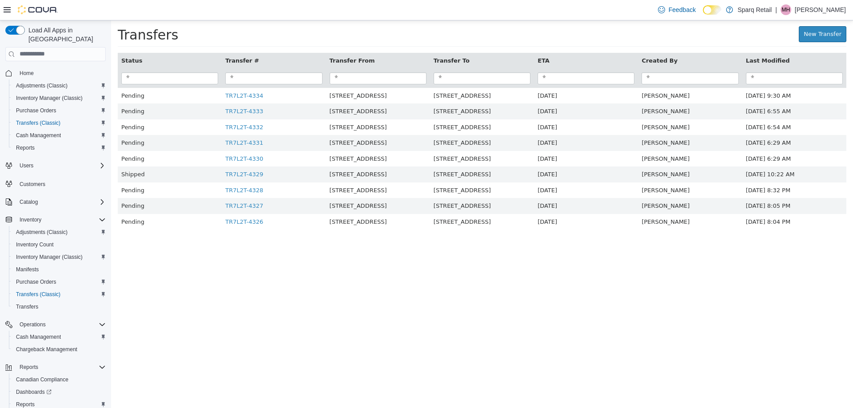
click at [299, 238] on html "× Transfer TR7L2T-4329 shipped. Transfers New Transfer Status Transfer # Transf…" at bounding box center [482, 129] width 742 height 218
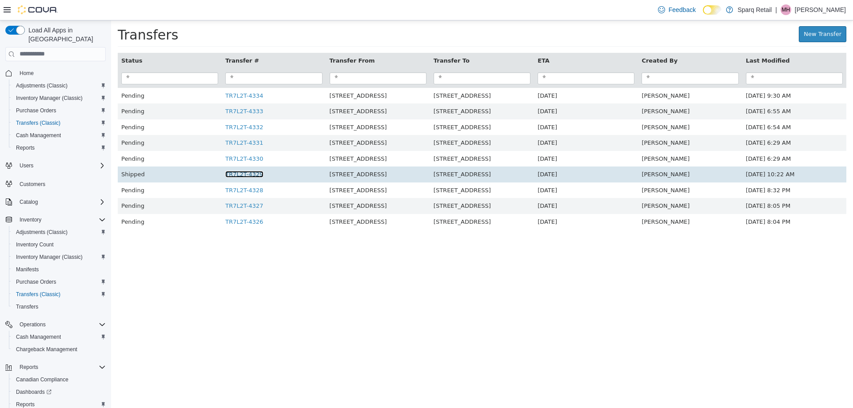
click at [237, 177] on link "TR7L2T-4329" at bounding box center [244, 174] width 38 height 7
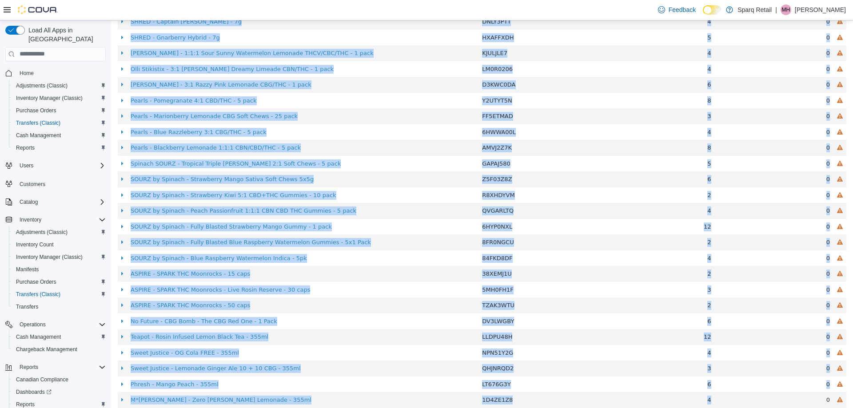
scroll to position [1331, 0]
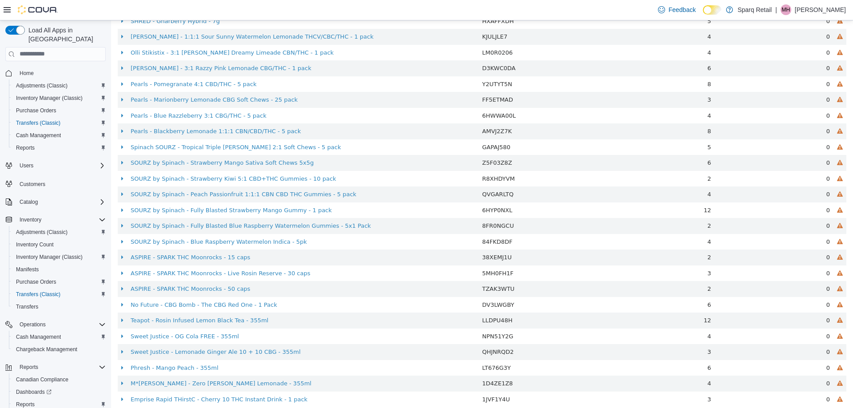
drag, startPoint x: 115, startPoint y: 63, endPoint x: 752, endPoint y: 425, distance: 733.0
copy div "Transfer #TR7L2T-4329 Preparing Download... Tools PDF Download Cancel Mark as C…"
